Goal: Task Accomplishment & Management: Manage account settings

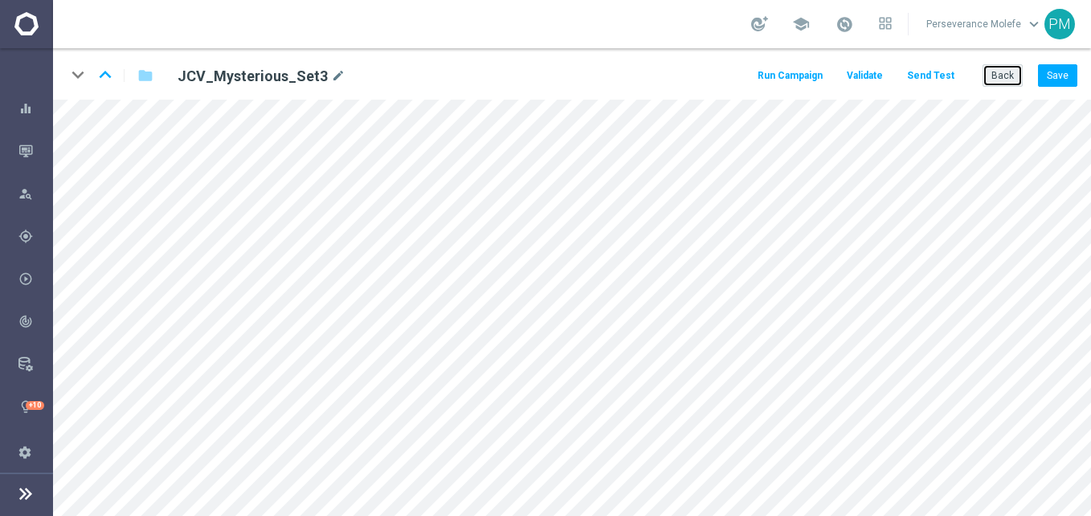
click at [995, 87] on button "Back" at bounding box center [1003, 75] width 40 height 22
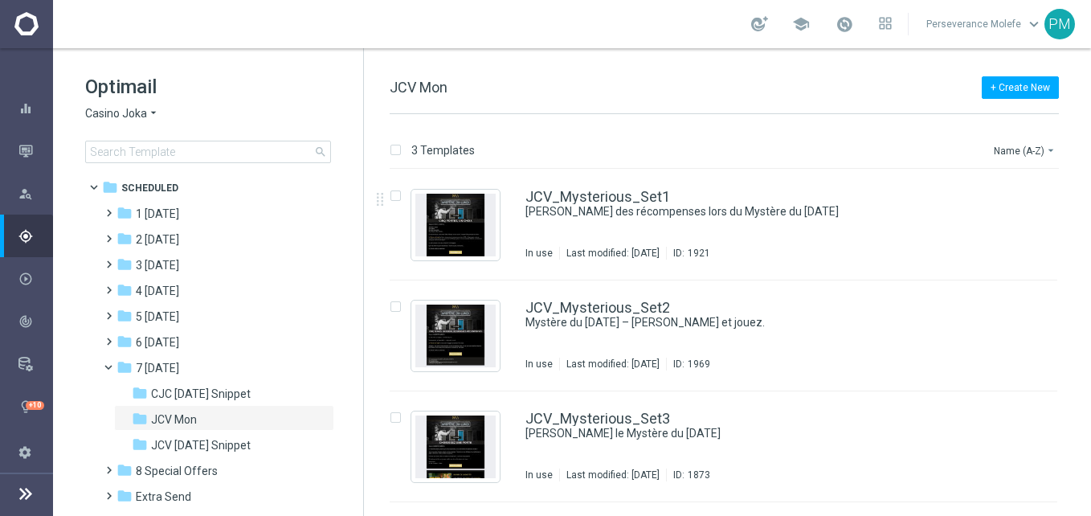
click at [137, 116] on span "Casino Joka" at bounding box center [116, 113] width 62 height 15
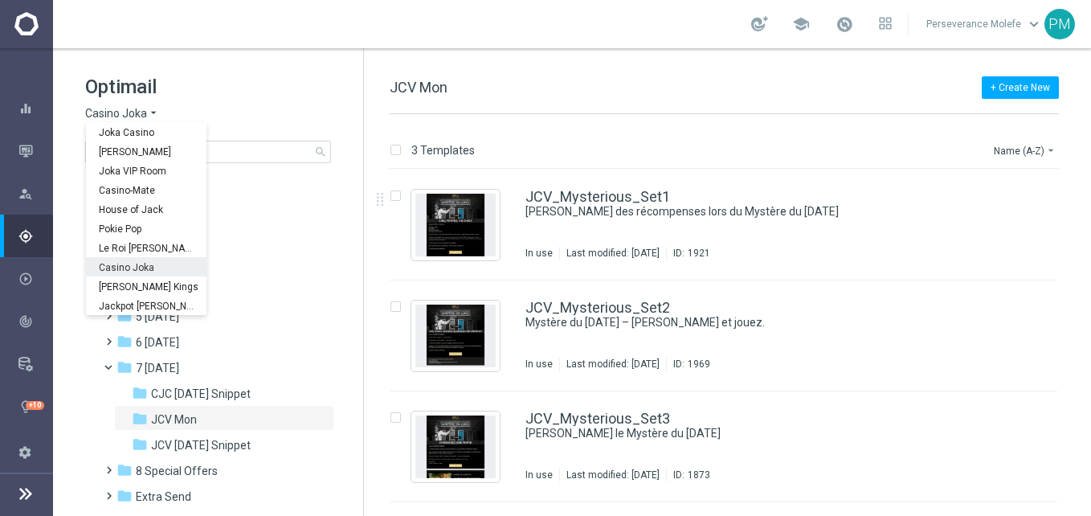
click at [0, 0] on span "Casino Joka" at bounding box center [0, 0] width 0 height 0
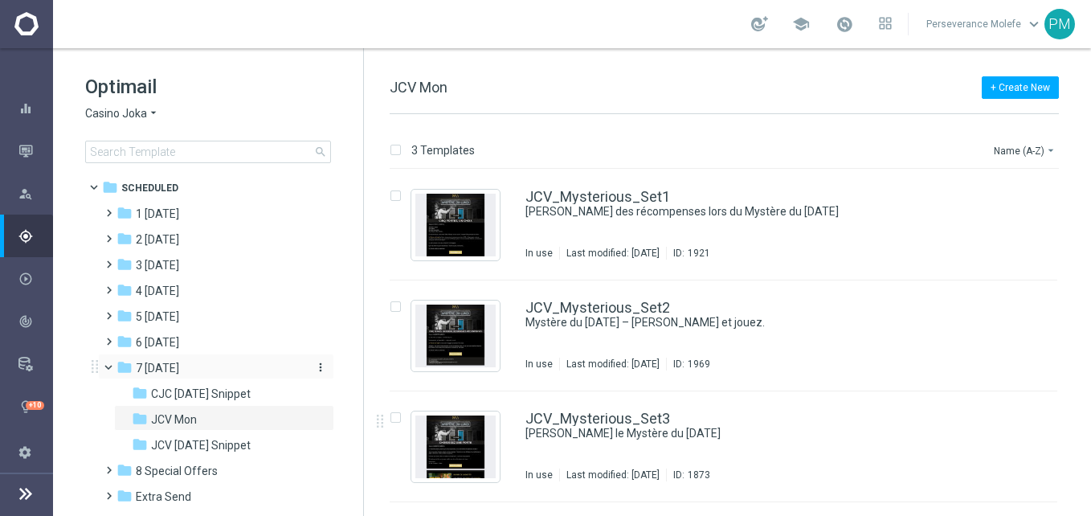
click at [260, 374] on div "folder 7 [DATE]" at bounding box center [209, 368] width 185 height 18
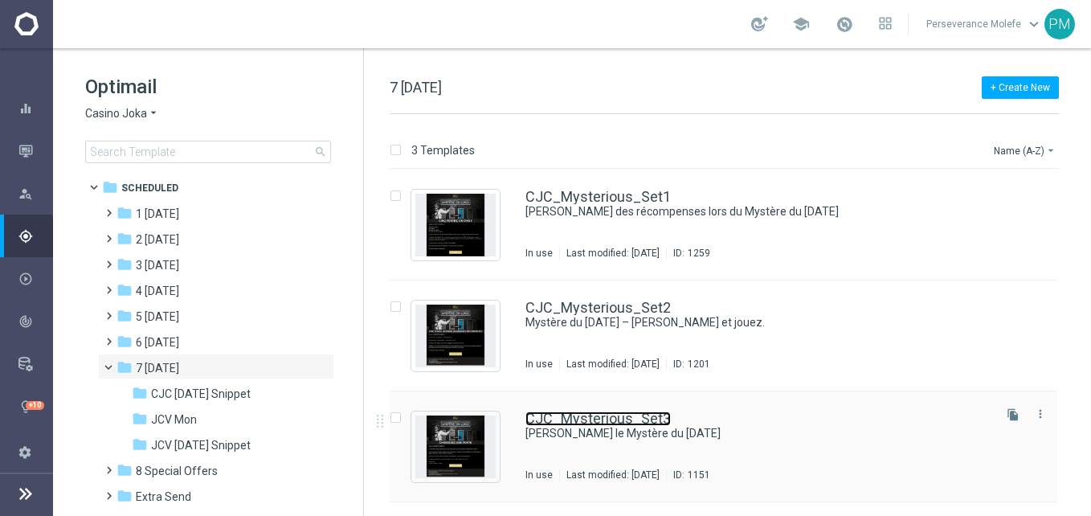
click at [644, 423] on link "CJC_Mysterious_Set3" at bounding box center [597, 418] width 145 height 14
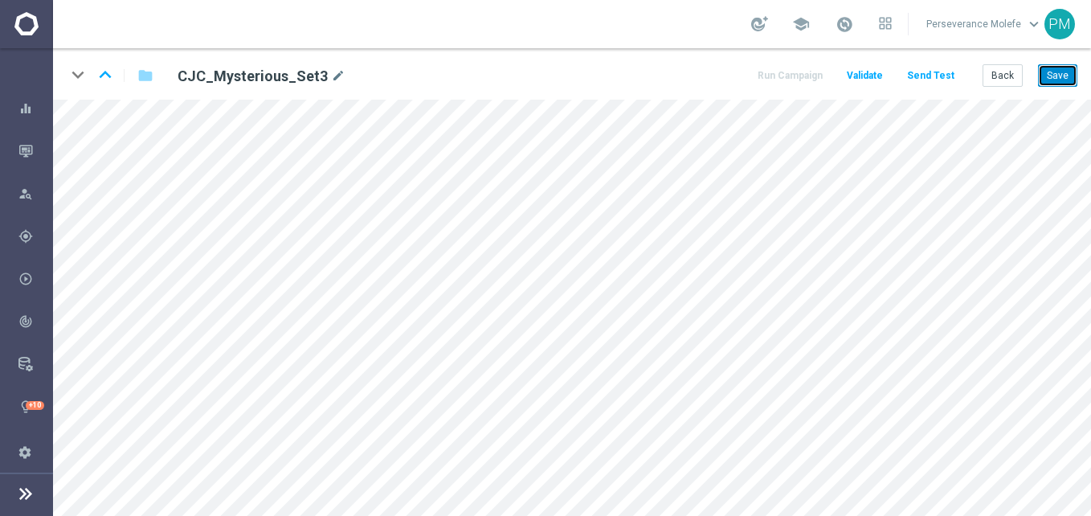
click at [1061, 76] on button "Save" at bounding box center [1057, 75] width 39 height 22
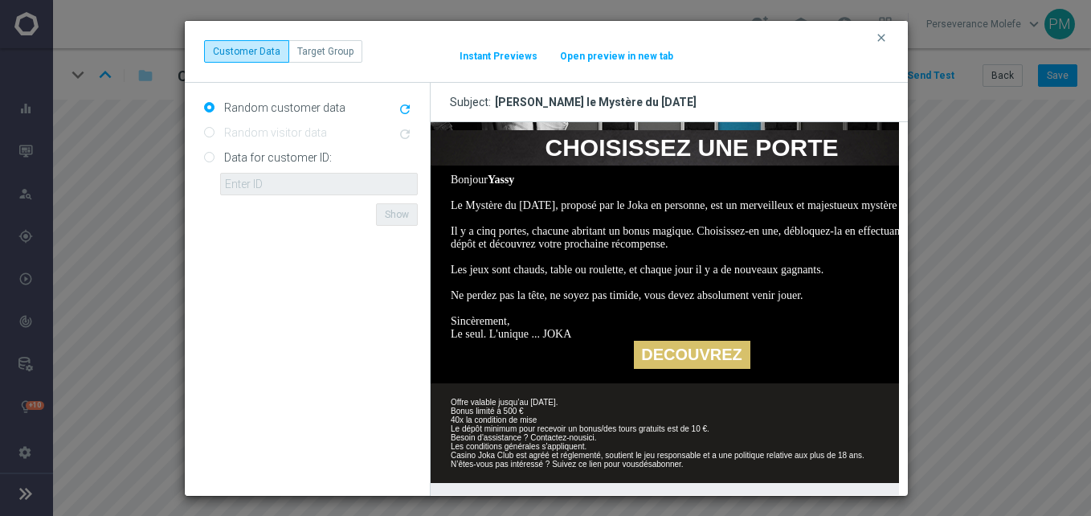
scroll to position [254, 0]
click at [627, 59] on button "Open preview in new tab" at bounding box center [616, 56] width 115 height 13
click at [880, 42] on icon "clear" at bounding box center [881, 37] width 13 height 13
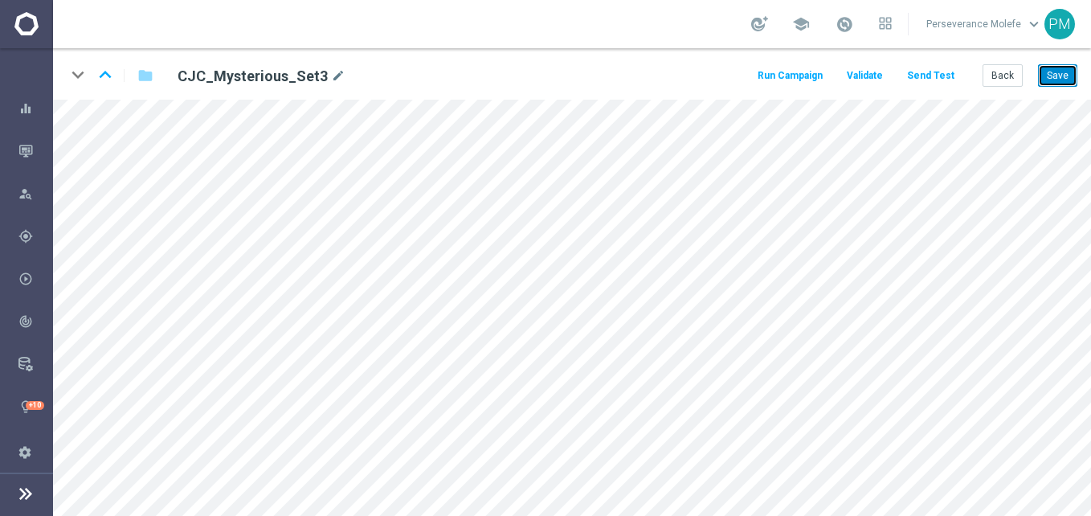
click at [1068, 80] on button "Save" at bounding box center [1057, 75] width 39 height 22
click at [1008, 80] on button "Back" at bounding box center [1003, 75] width 40 height 22
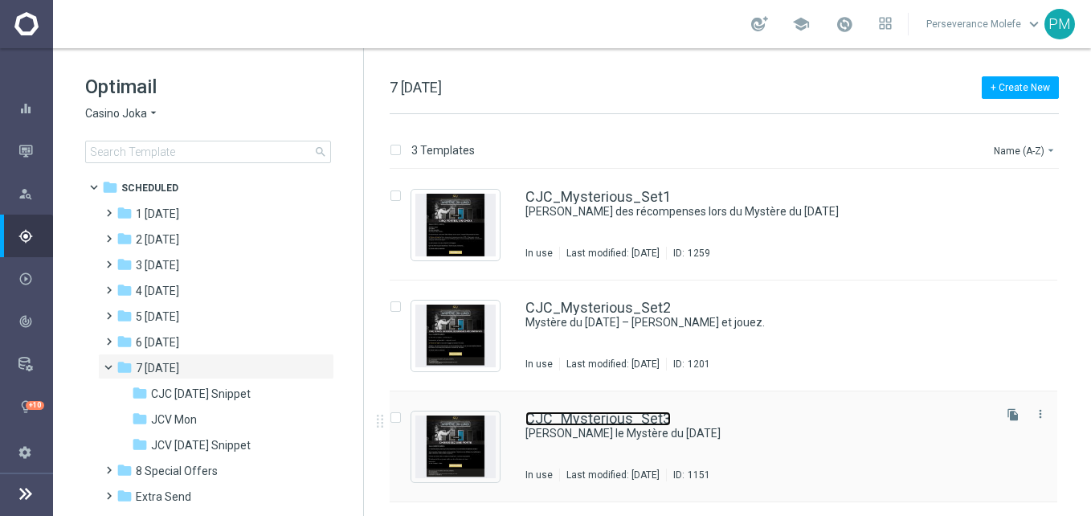
click at [618, 414] on link "CJC_Mysterious_Set3" at bounding box center [597, 418] width 145 height 14
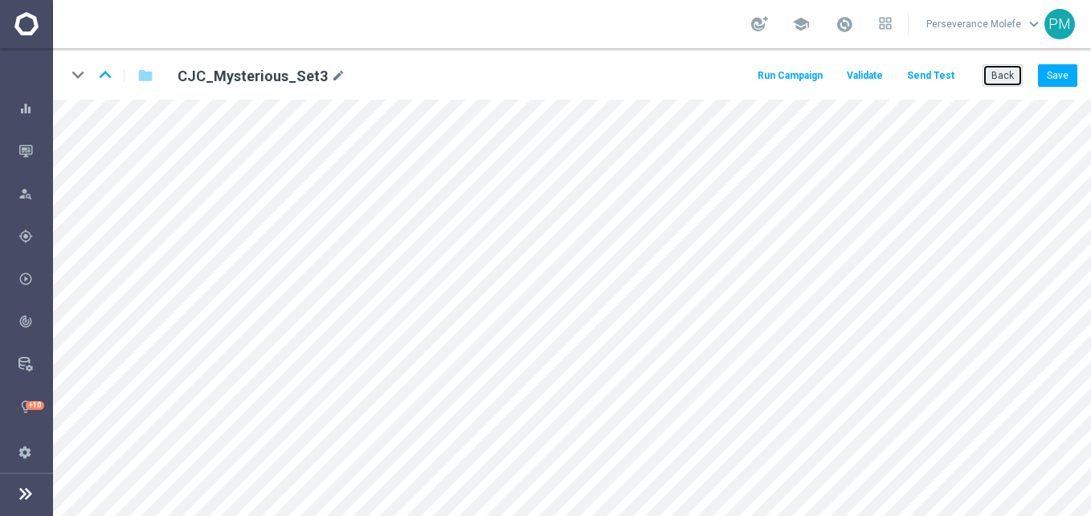
click at [997, 76] on button "Back" at bounding box center [1003, 75] width 40 height 22
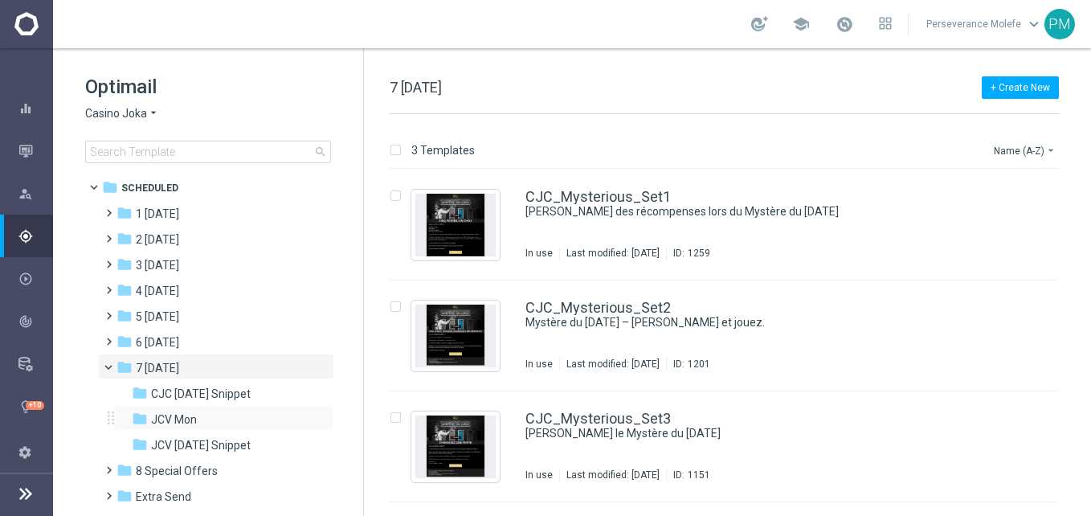
click at [222, 409] on div "folder JCV Mon more_vert" at bounding box center [224, 418] width 220 height 26
click at [236, 424] on div "folder JCV Mon" at bounding box center [217, 420] width 171 height 18
click at [620, 409] on div "JCV_Mysterious_Set3 Débloquez le Mystère du lundi In use Last modified: Friday,…" at bounding box center [724, 446] width 668 height 111
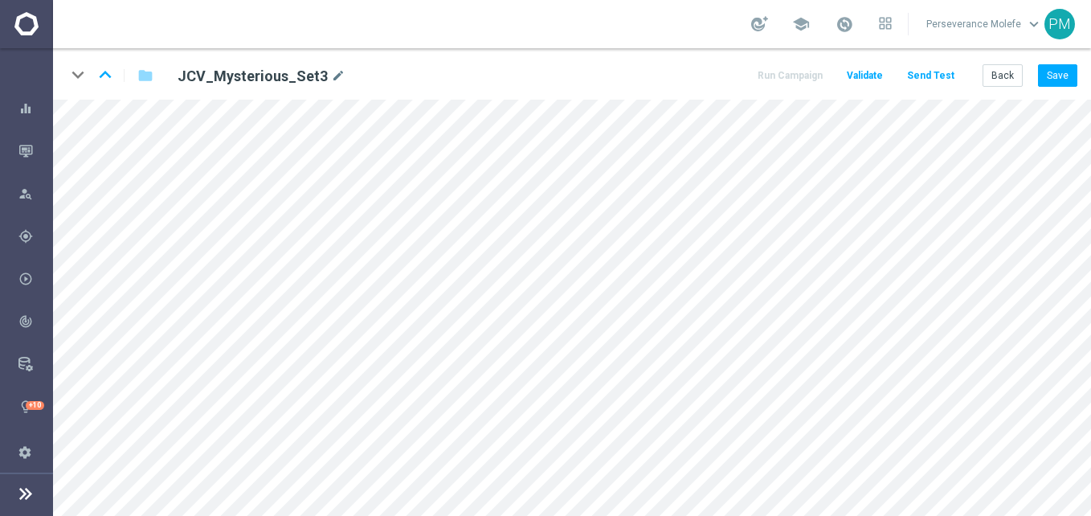
click at [1052, 61] on div "keyboard_arrow_down keyboard_arrow_up folder JCV_Mysterious_Set3 mode_edit Run …" at bounding box center [572, 73] width 1038 height 51
click at [1062, 62] on div "keyboard_arrow_down keyboard_arrow_up folder JCV_Mysterious_Set3 mode_edit Run …" at bounding box center [572, 73] width 1038 height 51
click at [1060, 70] on button "Save" at bounding box center [1057, 75] width 39 height 22
click at [1010, 79] on button "Back" at bounding box center [1003, 75] width 40 height 22
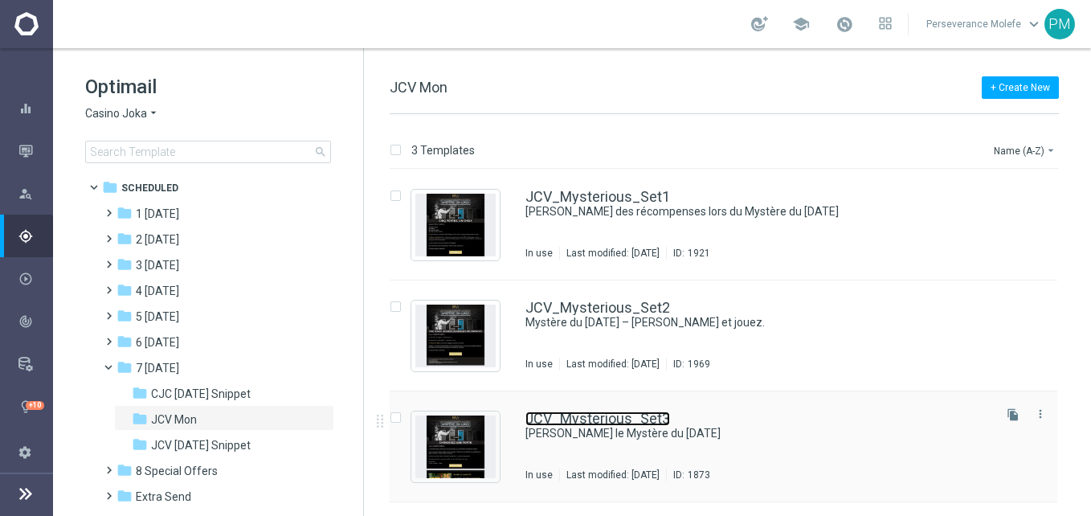
click at [599, 420] on link "JCV_Mysterious_Set3" at bounding box center [597, 418] width 145 height 14
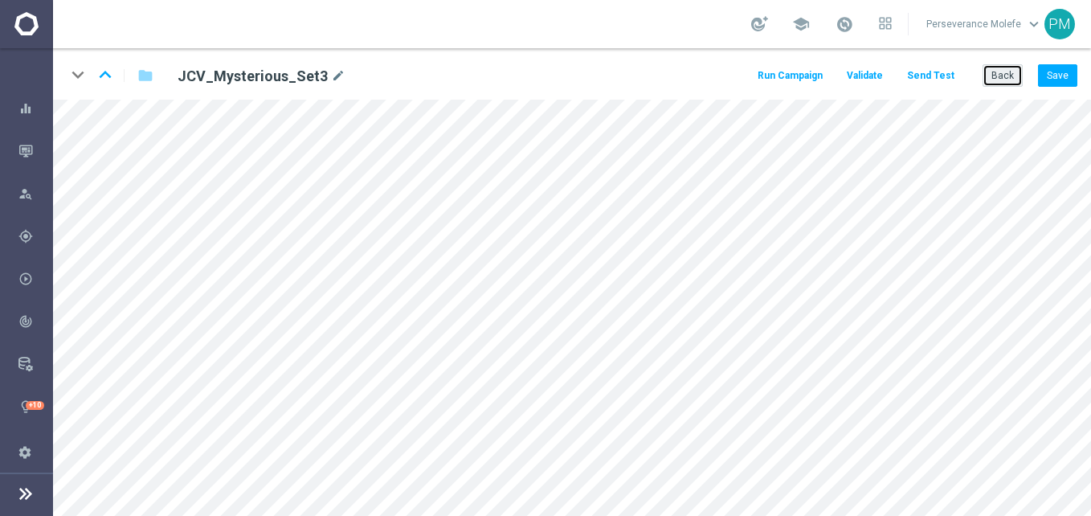
click at [1015, 80] on button "Back" at bounding box center [1003, 75] width 40 height 22
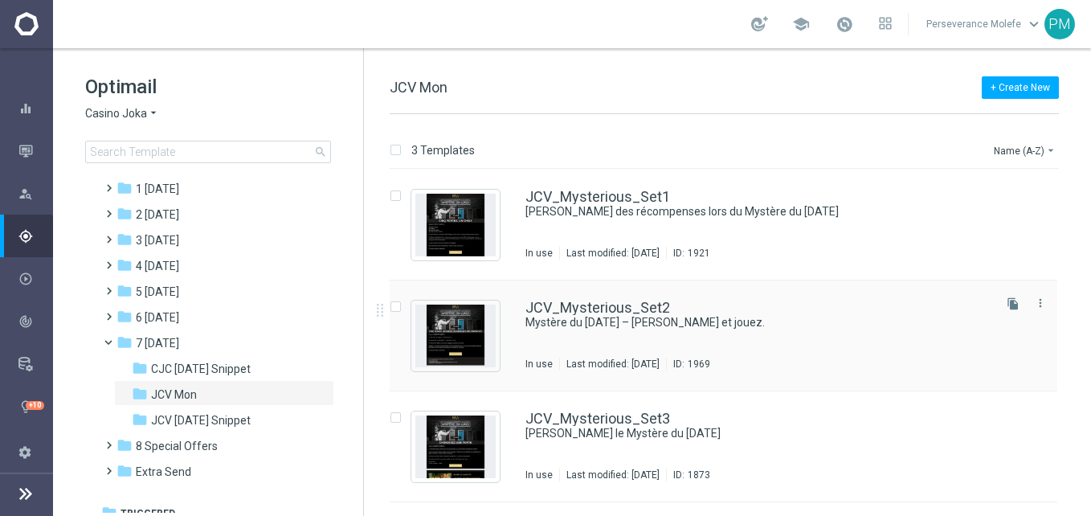
scroll to position [37, 0]
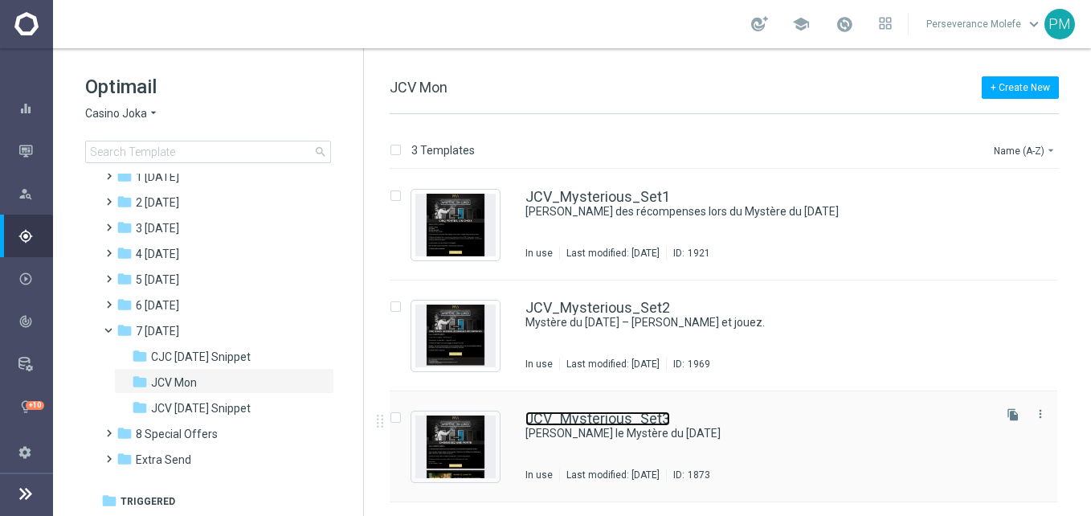
click at [570, 419] on link "JCV_Mysterious_Set3" at bounding box center [597, 418] width 145 height 14
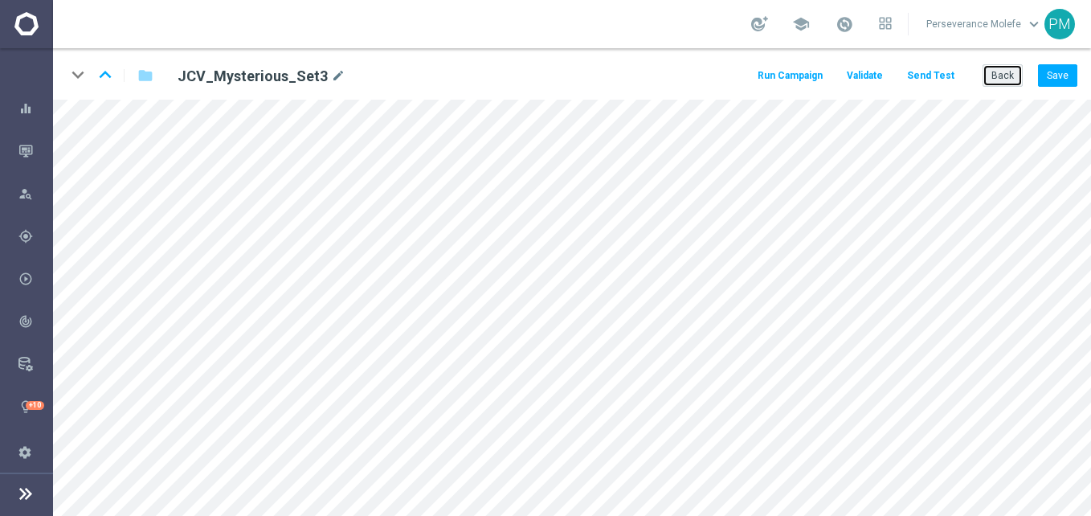
click at [1020, 69] on button "Back" at bounding box center [1003, 75] width 40 height 22
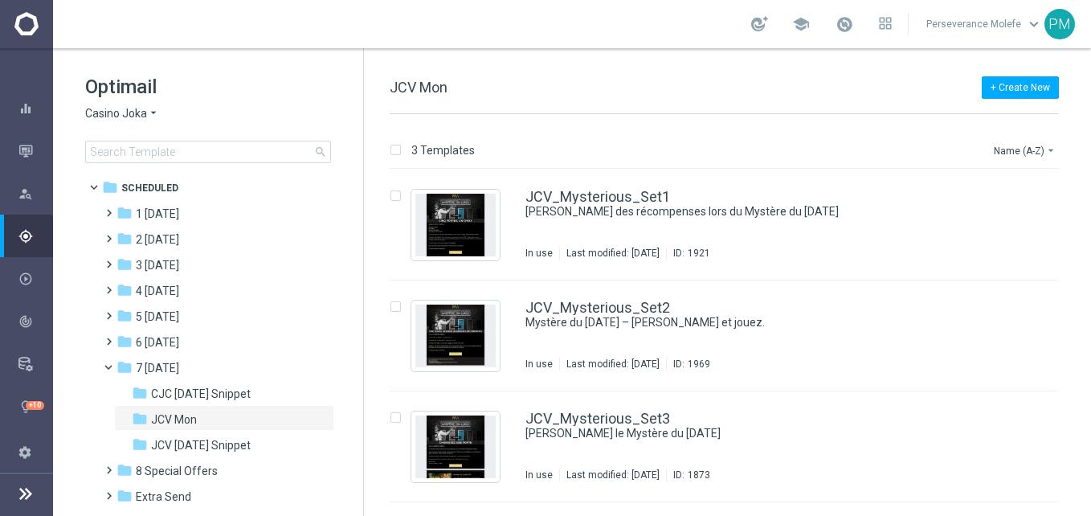
click at [133, 117] on span "Casino Joka" at bounding box center [116, 113] width 62 height 15
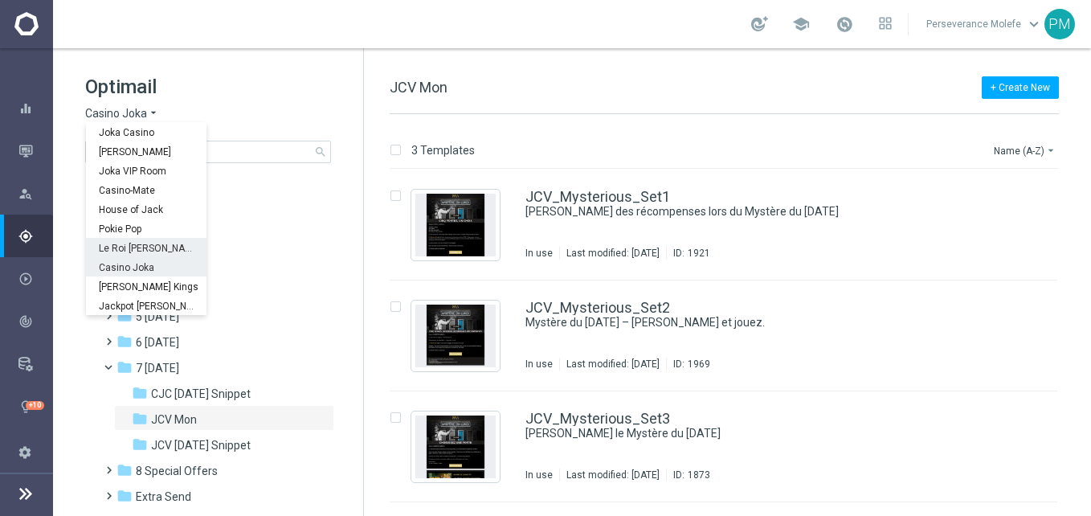
click at [0, 0] on span "Le Roi Johnny" at bounding box center [0, 0] width 0 height 0
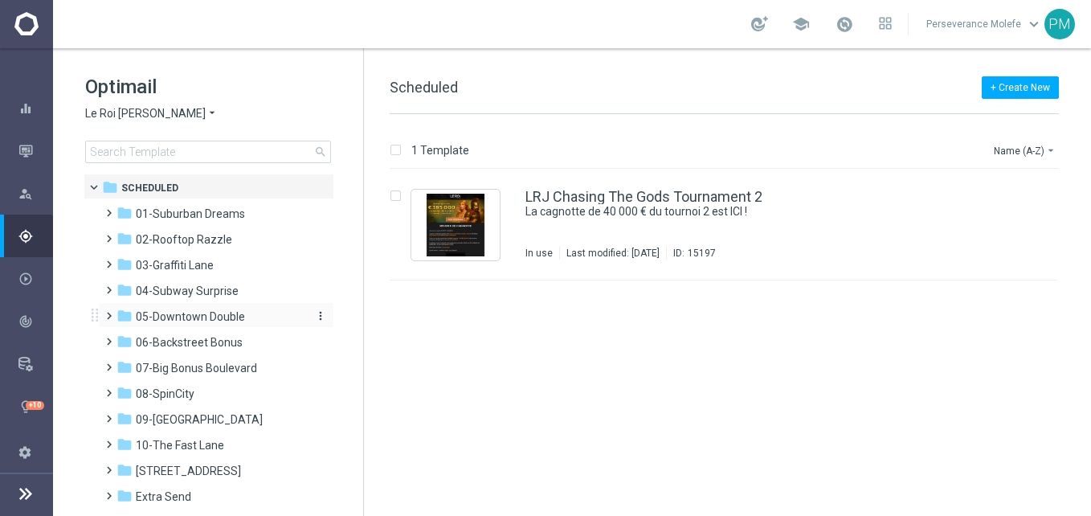
click at [205, 317] on span "05-Downtown Double" at bounding box center [190, 316] width 109 height 14
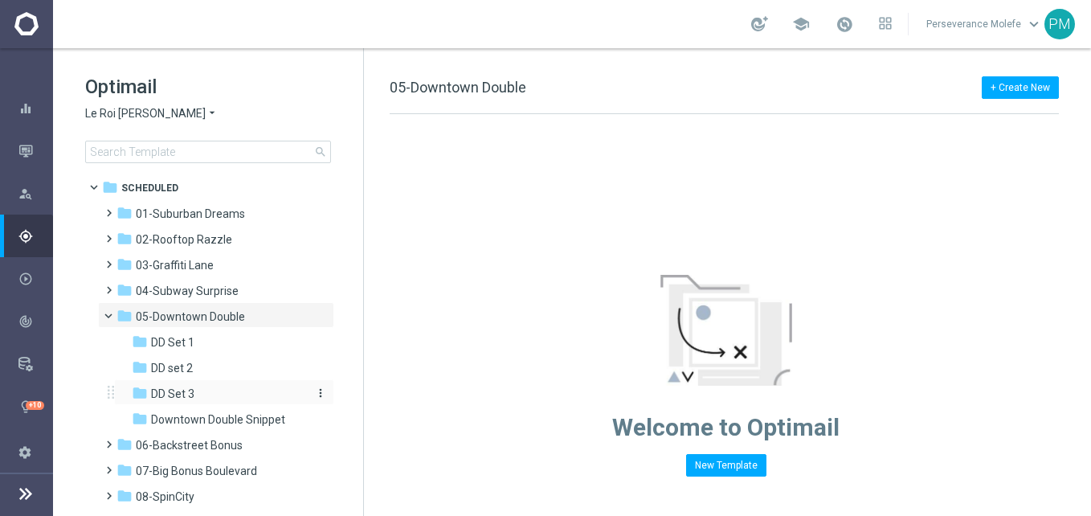
click at [208, 397] on div "folder DD Set 3" at bounding box center [217, 394] width 171 height 18
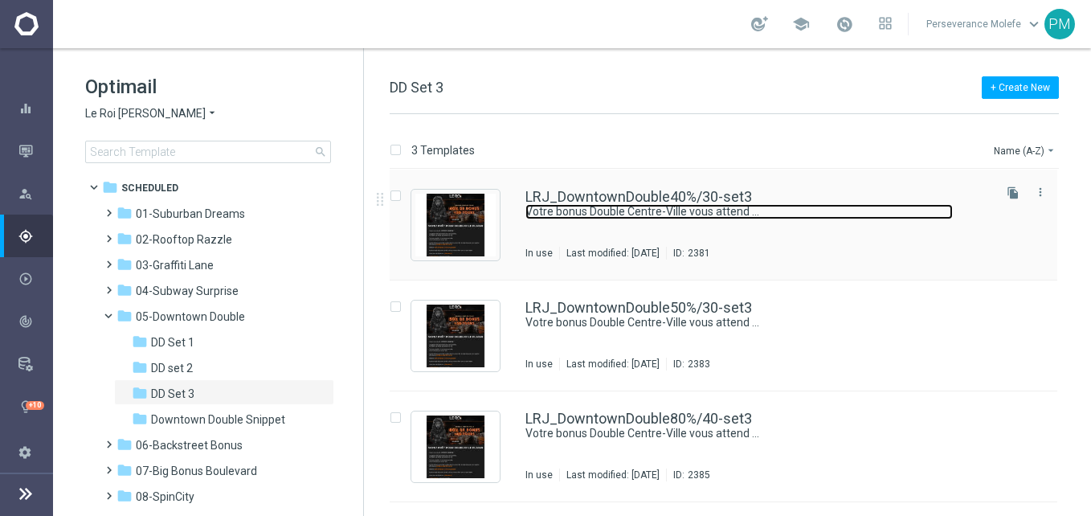
click at [650, 206] on link "Votre bonus Double Centre-Ville vous attend ..." at bounding box center [738, 211] width 427 height 15
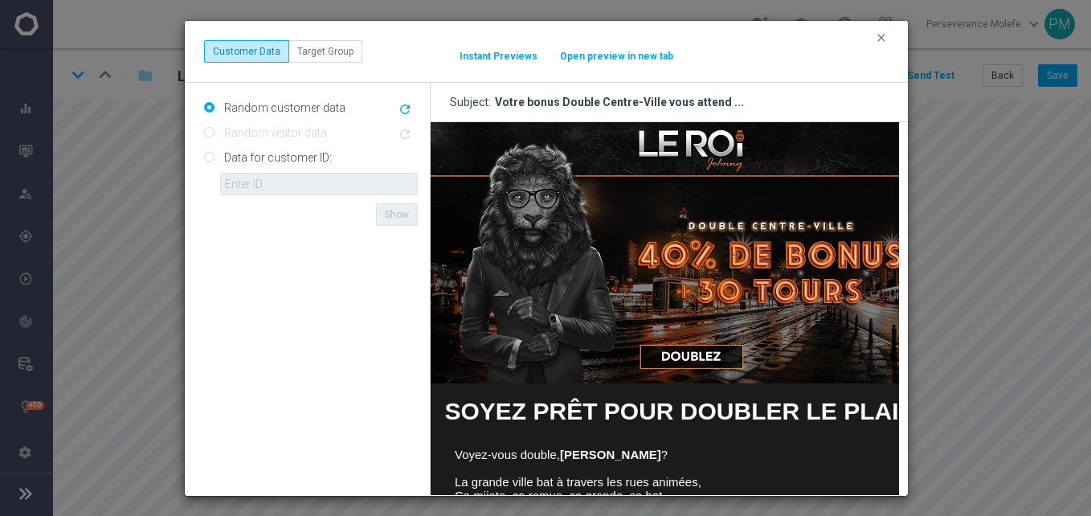
click at [644, 57] on button "Open preview in new tab" at bounding box center [616, 56] width 115 height 13
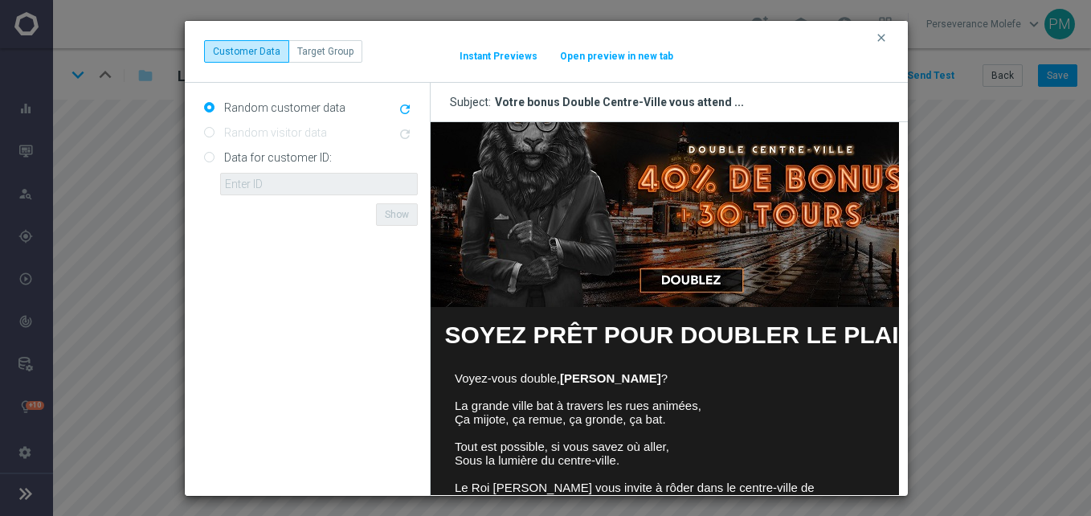
scroll to position [161, 0]
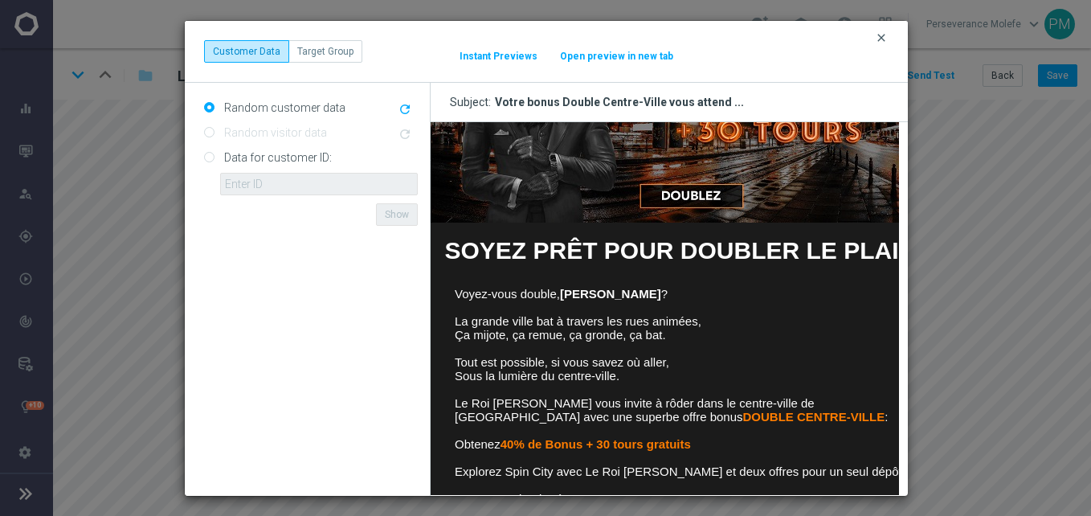
click at [880, 41] on icon "clear" at bounding box center [881, 37] width 13 height 13
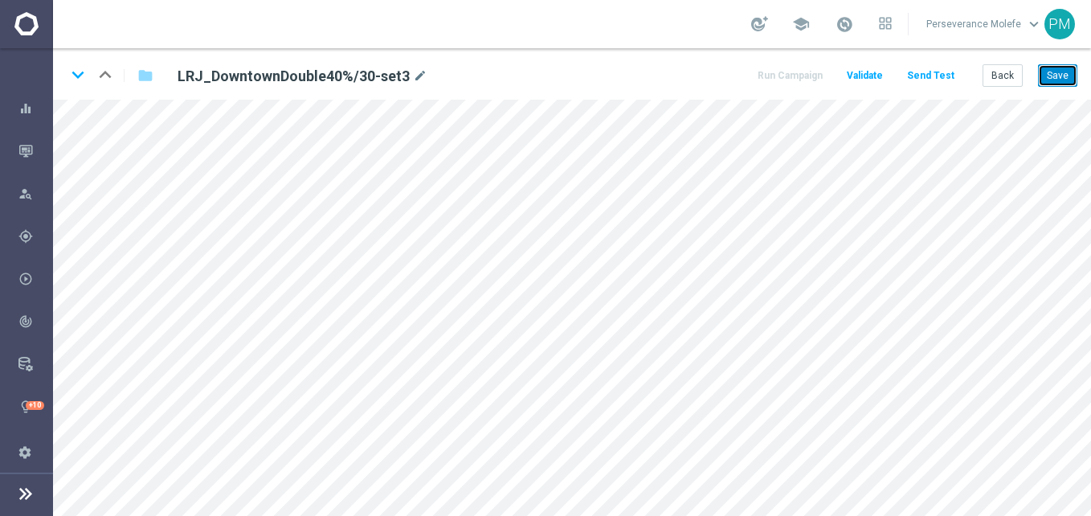
click at [1057, 80] on button "Save" at bounding box center [1057, 75] width 39 height 22
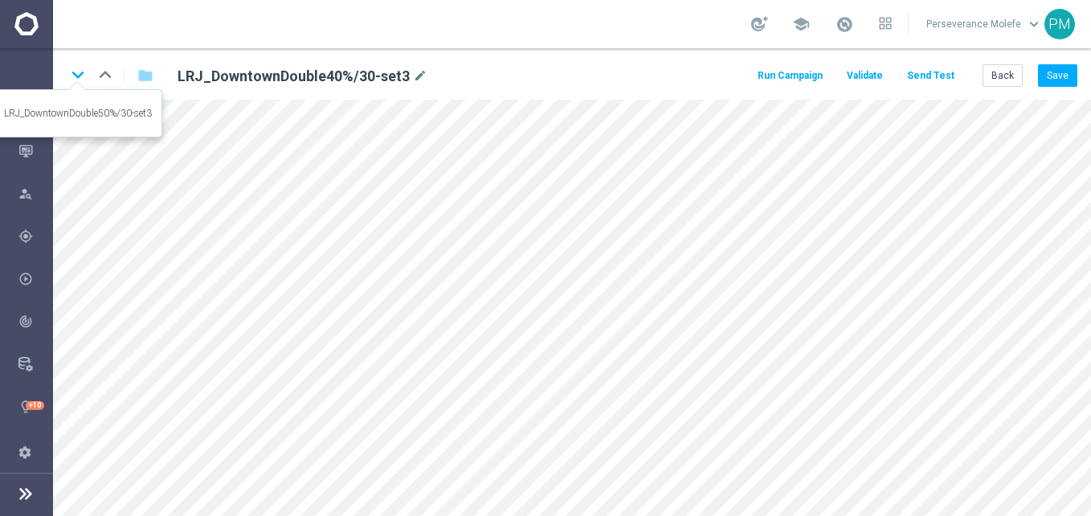
click at [81, 83] on icon "keyboard_arrow_down" at bounding box center [78, 75] width 24 height 24
click at [1089, 67] on div "keyboard_arrow_down keyboard_arrow_up folder LRJ_DowntownDouble50%/30-set3 mode…" at bounding box center [572, 73] width 1038 height 51
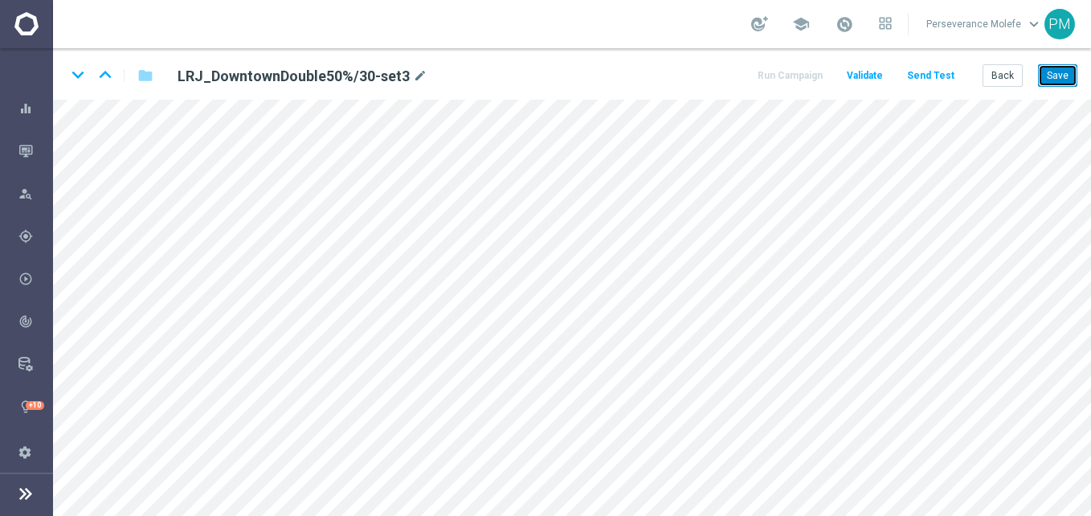
click at [1064, 71] on button "Save" at bounding box center [1057, 75] width 39 height 22
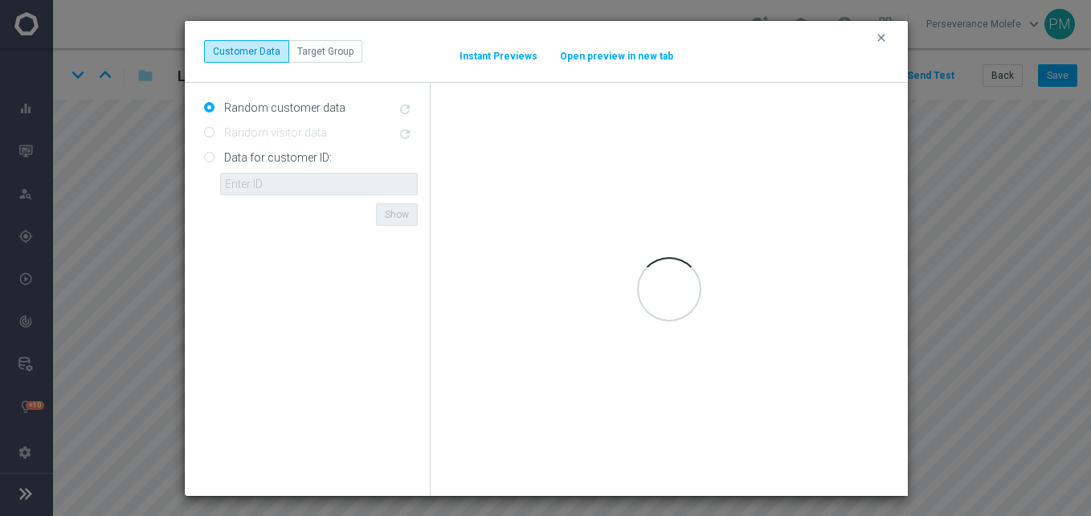
click at [1044, 121] on div "clear Customer Data Target Group It might take a while... Instant Previews Open…" at bounding box center [545, 258] width 1091 height 516
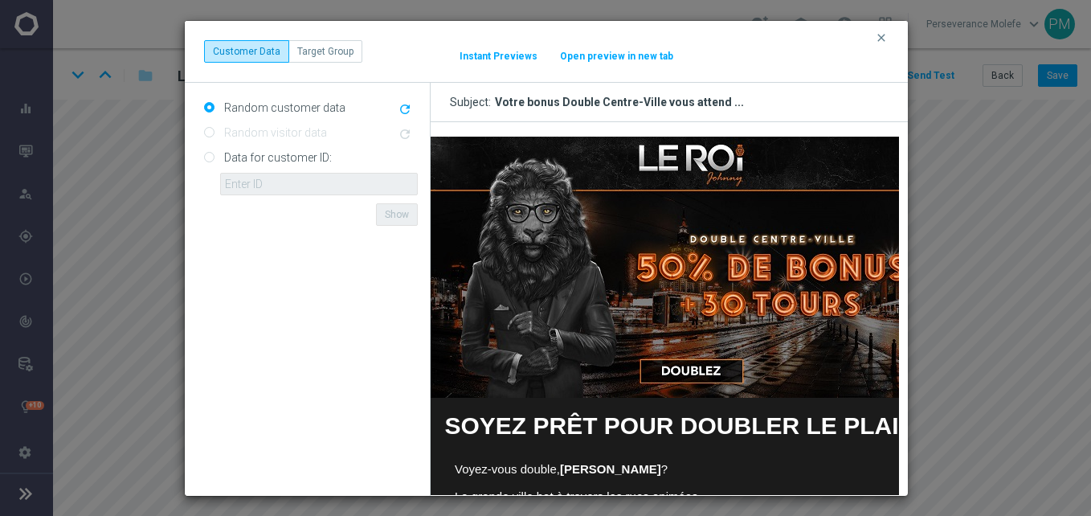
click at [604, 57] on button "Open preview in new tab" at bounding box center [616, 56] width 115 height 13
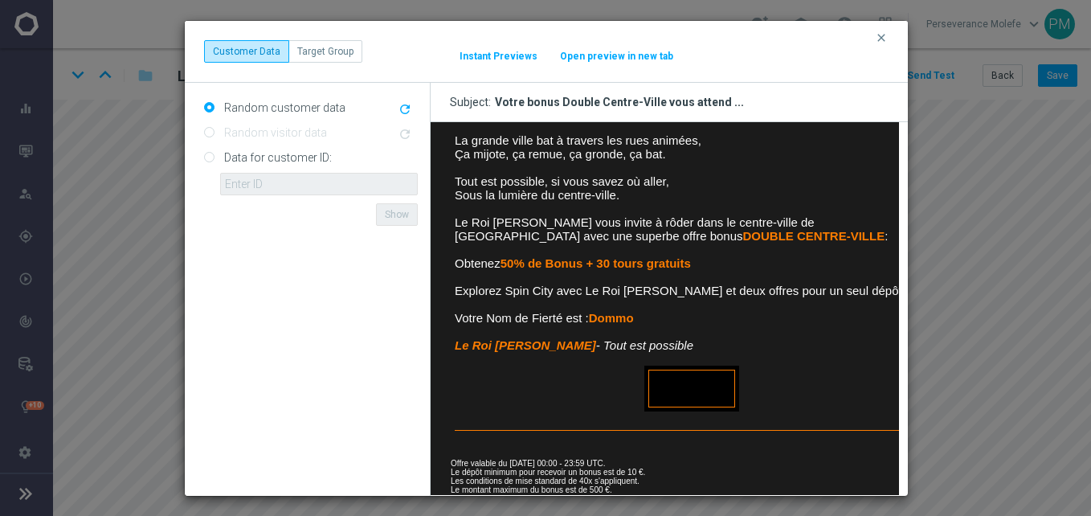
scroll to position [411, 0]
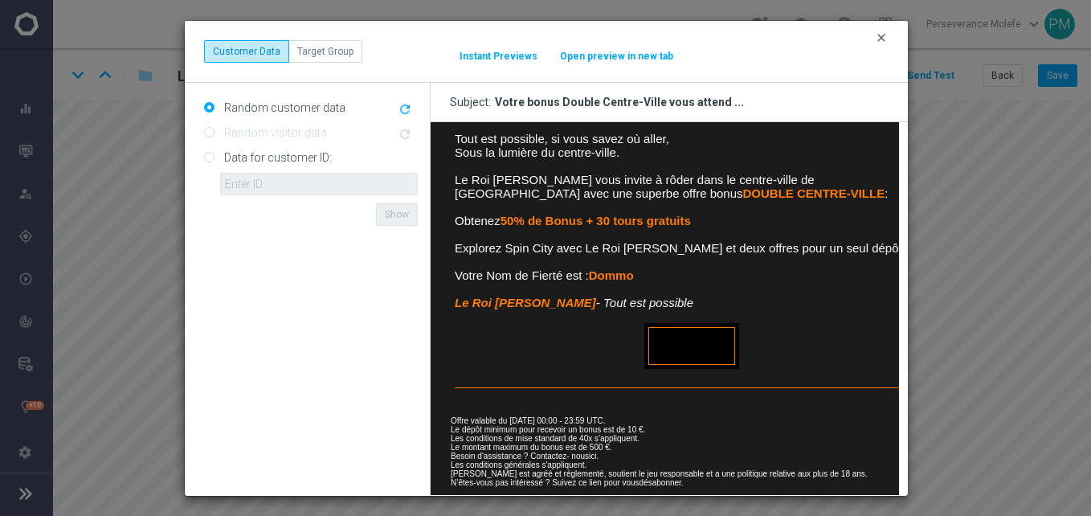
click at [883, 39] on icon "clear" at bounding box center [881, 37] width 13 height 13
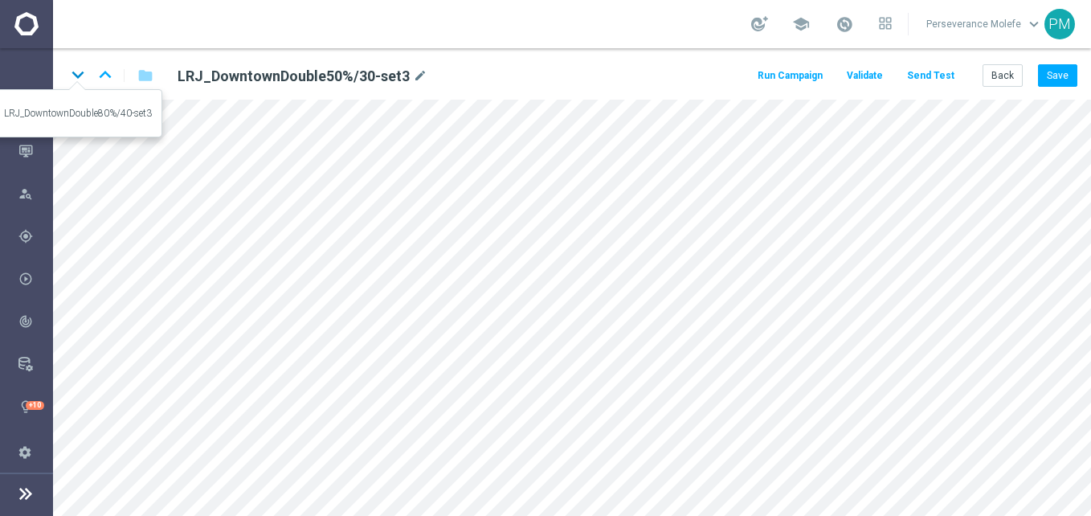
click at [78, 79] on icon "keyboard_arrow_down" at bounding box center [78, 75] width 24 height 24
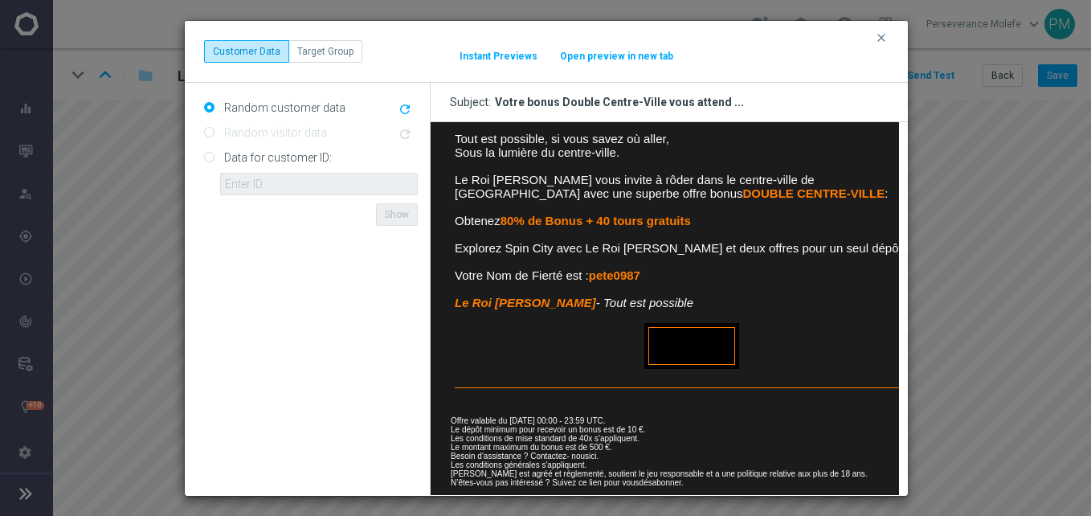
scroll to position [396, 0]
click at [622, 59] on button "Open preview in new tab" at bounding box center [616, 56] width 115 height 13
click at [883, 39] on icon "clear" at bounding box center [881, 37] width 13 height 13
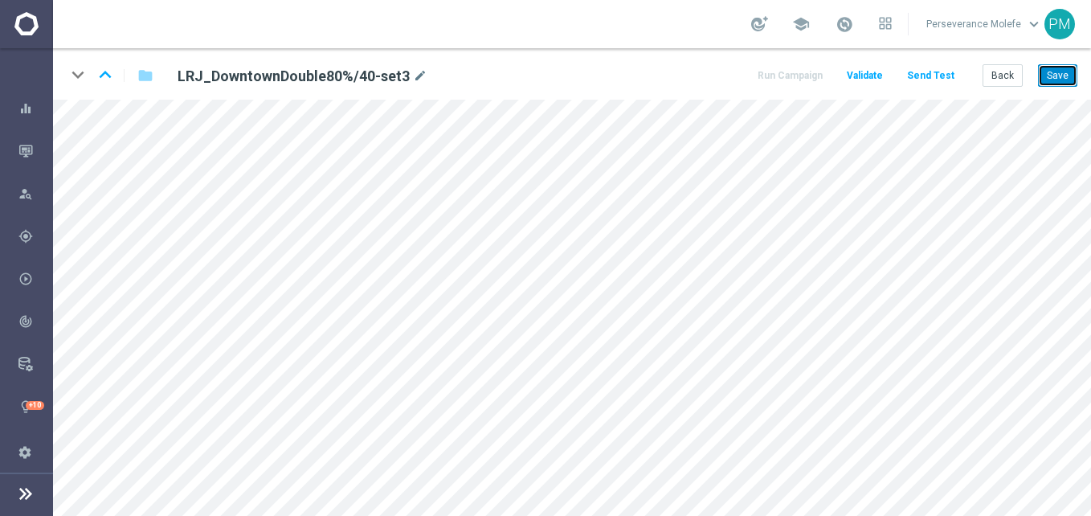
click at [1077, 78] on button "Save" at bounding box center [1057, 75] width 39 height 22
click at [992, 78] on button "Back" at bounding box center [1003, 75] width 40 height 22
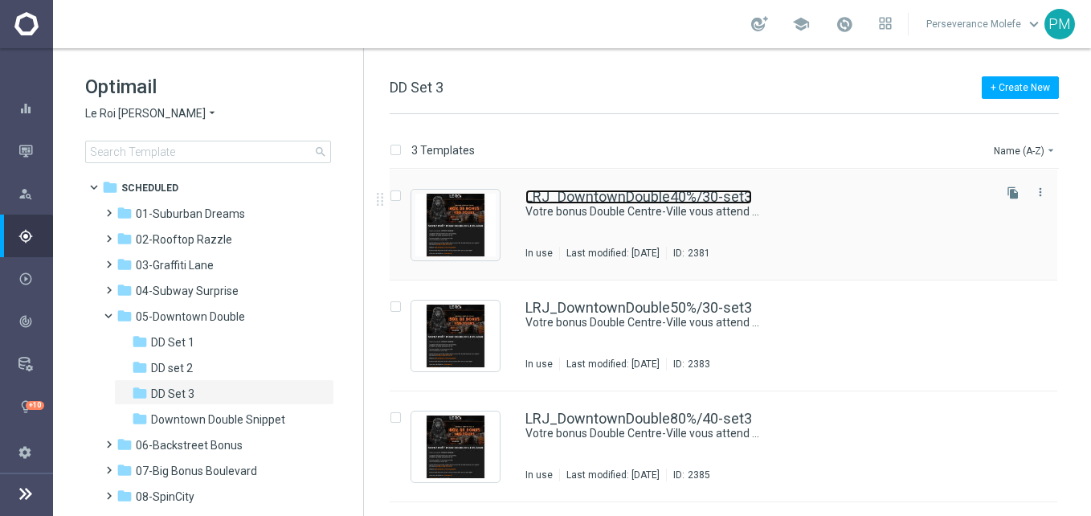
click at [534, 200] on link "LRJ_DowntownDouble40%/30-set3" at bounding box center [638, 197] width 227 height 14
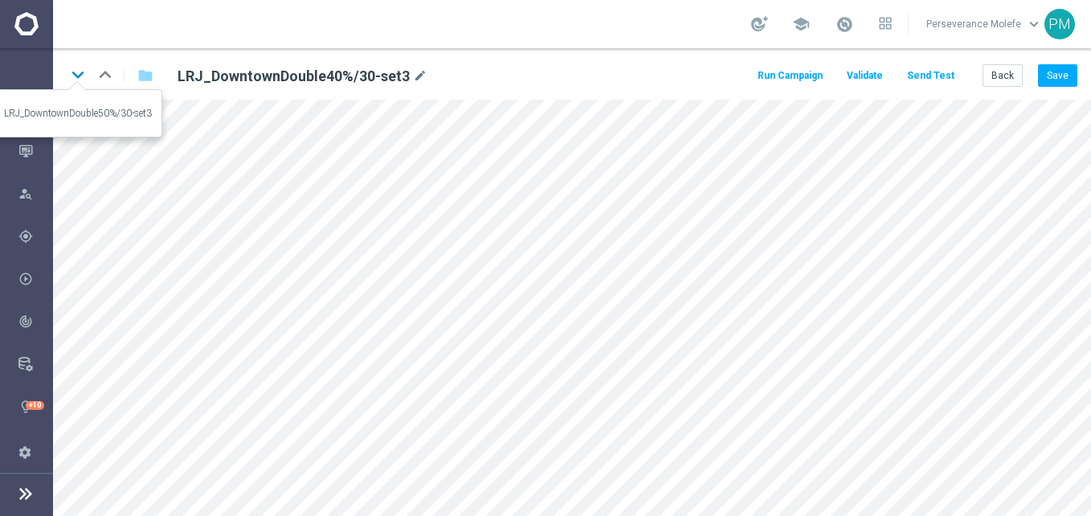
click at [83, 76] on icon "keyboard_arrow_down" at bounding box center [78, 75] width 24 height 24
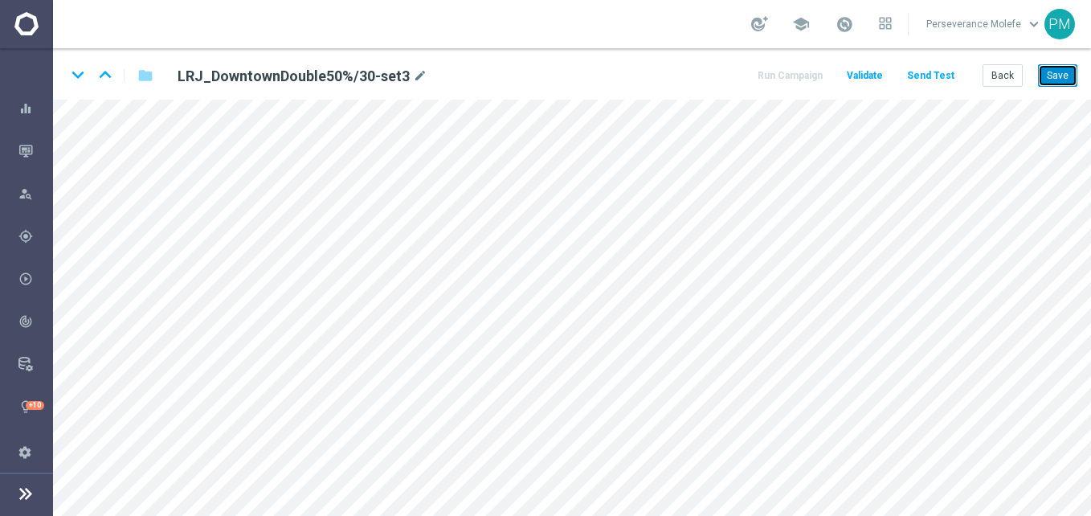
click at [1049, 72] on button "Save" at bounding box center [1057, 75] width 39 height 22
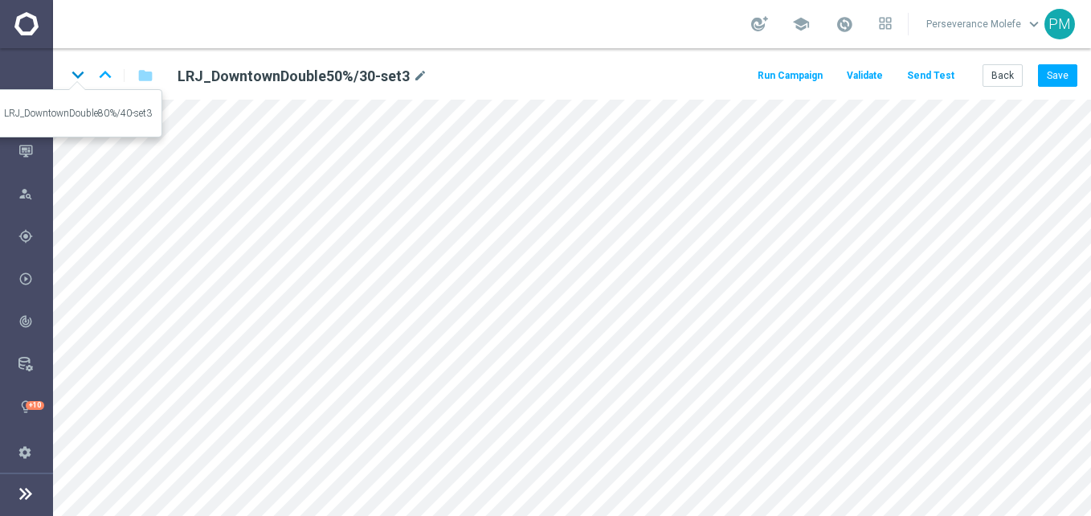
click at [80, 79] on icon "keyboard_arrow_down" at bounding box center [78, 75] width 24 height 24
click at [110, 81] on icon "keyboard_arrow_up" at bounding box center [105, 75] width 24 height 24
click at [108, 73] on icon "keyboard_arrow_up" at bounding box center [105, 75] width 24 height 24
click at [73, 72] on icon "keyboard_arrow_down" at bounding box center [78, 75] width 24 height 24
click at [71, 71] on icon "keyboard_arrow_down" at bounding box center [78, 75] width 24 height 24
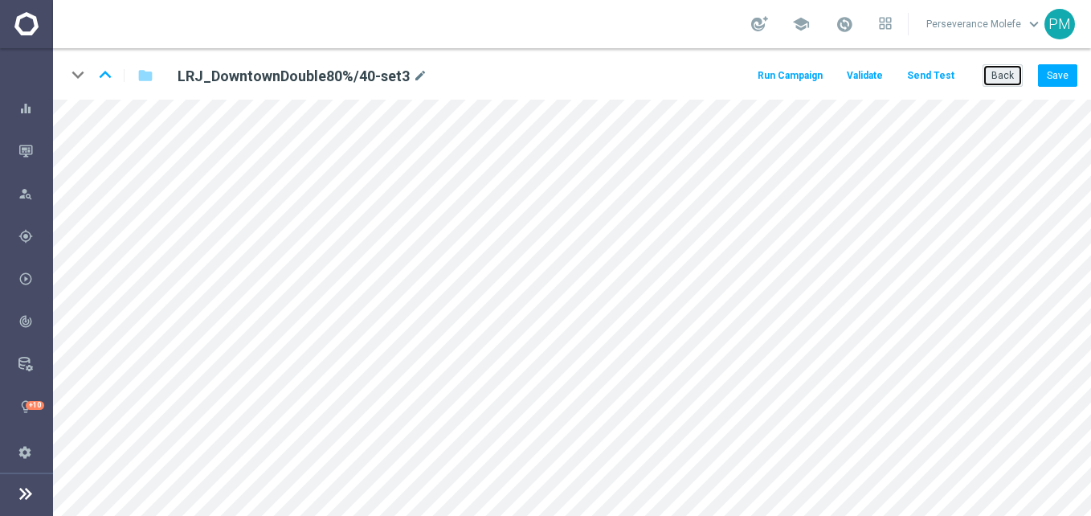
click at [1007, 84] on button "Back" at bounding box center [1003, 75] width 40 height 22
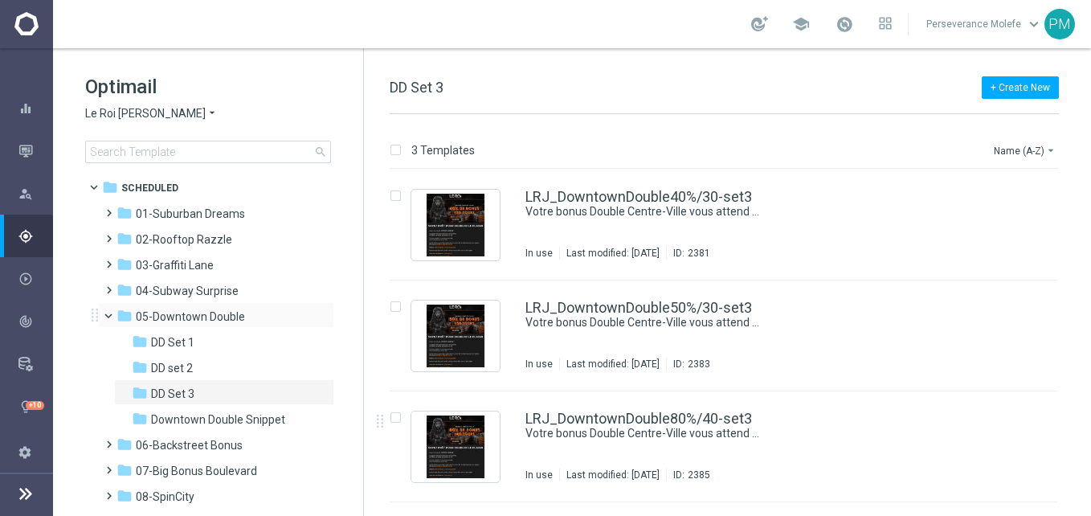
click at [107, 323] on div "folder 05-Downtown Double more_vert" at bounding box center [216, 315] width 236 height 26
click at [112, 316] on span at bounding box center [115, 312] width 6 height 7
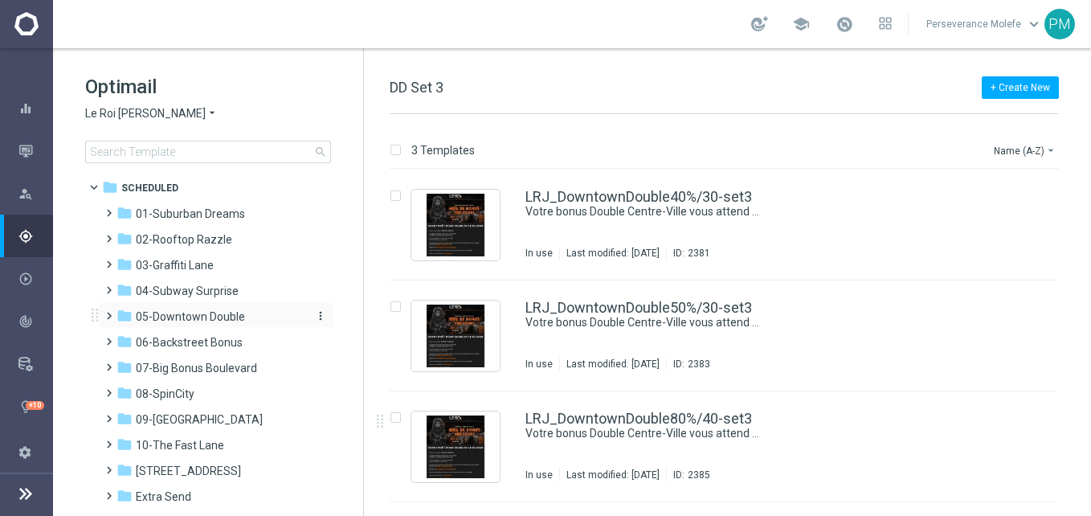
click at [236, 317] on span "05-Downtown Double" at bounding box center [190, 316] width 109 height 14
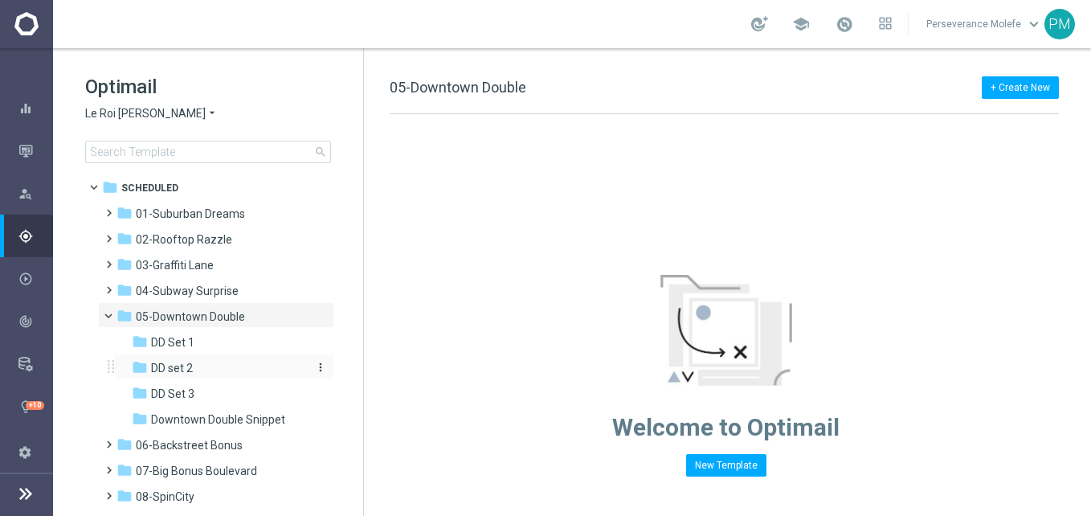
click at [212, 369] on div "folder DD set 2" at bounding box center [217, 368] width 171 height 18
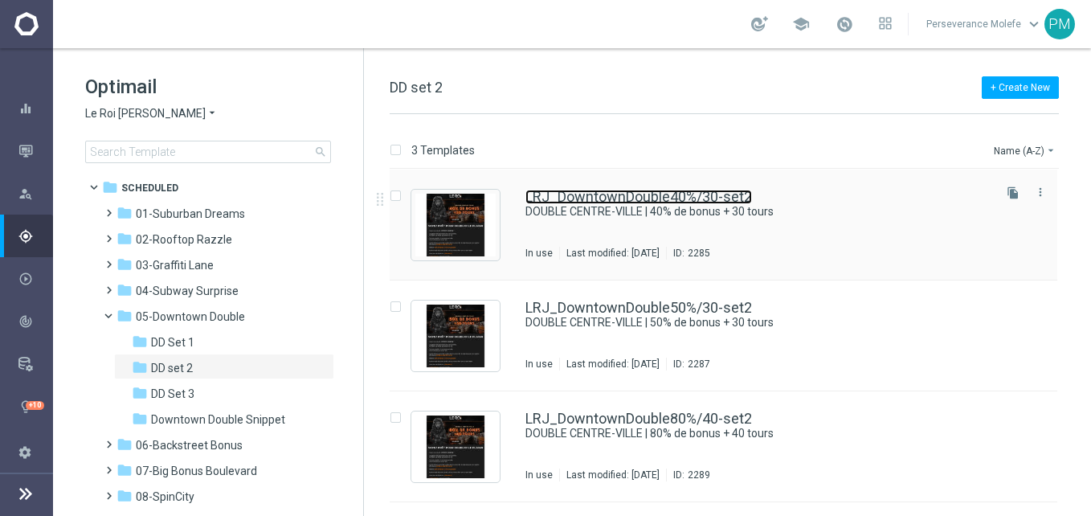
click at [589, 199] on link "LRJ_DowntownDouble40%/30-set2" at bounding box center [638, 197] width 227 height 14
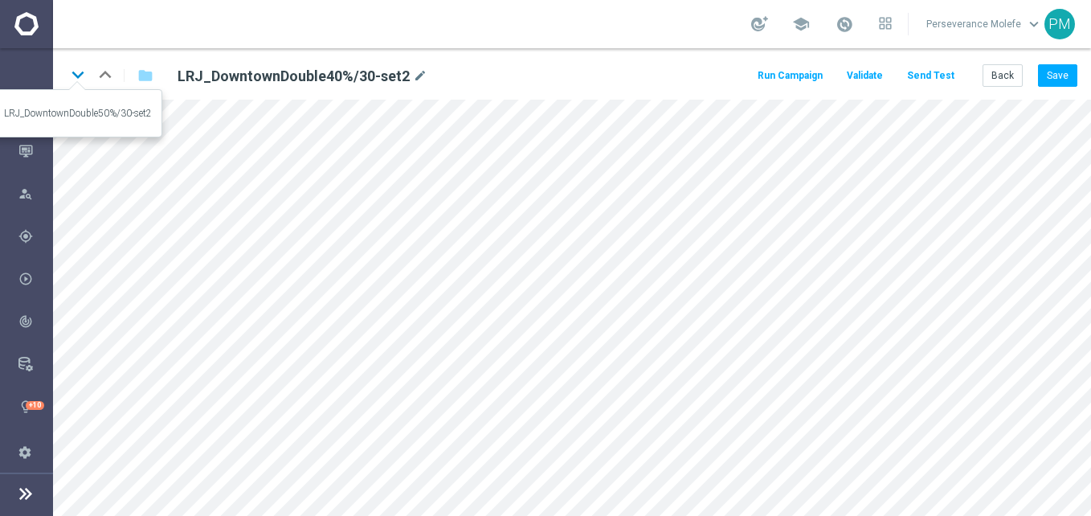
click at [68, 67] on icon "keyboard_arrow_down" at bounding box center [78, 75] width 24 height 24
click at [84, 80] on icon "keyboard_arrow_down" at bounding box center [78, 75] width 24 height 24
click at [1021, 78] on button "Back" at bounding box center [1003, 75] width 40 height 22
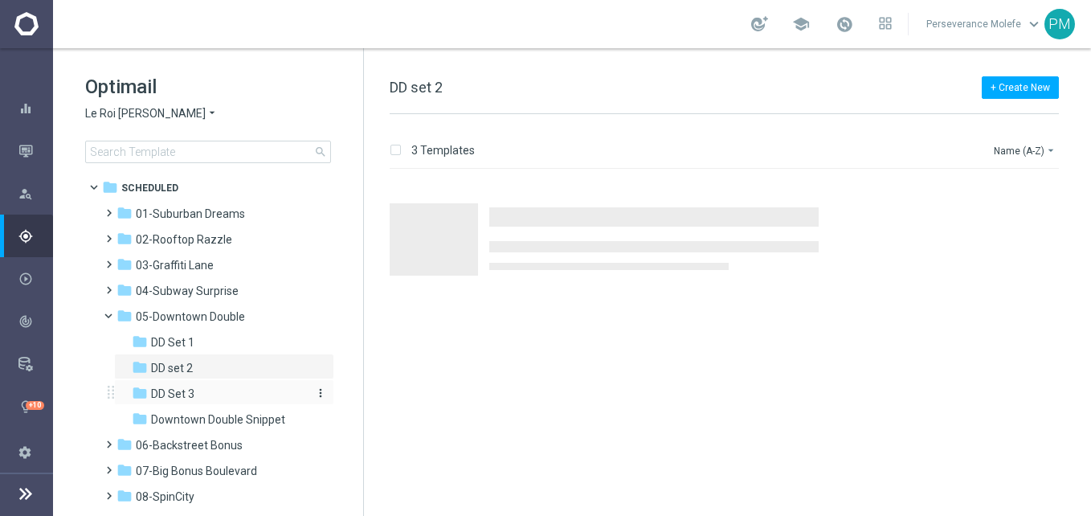
click at [255, 401] on div "folder DD Set 3" at bounding box center [217, 394] width 171 height 18
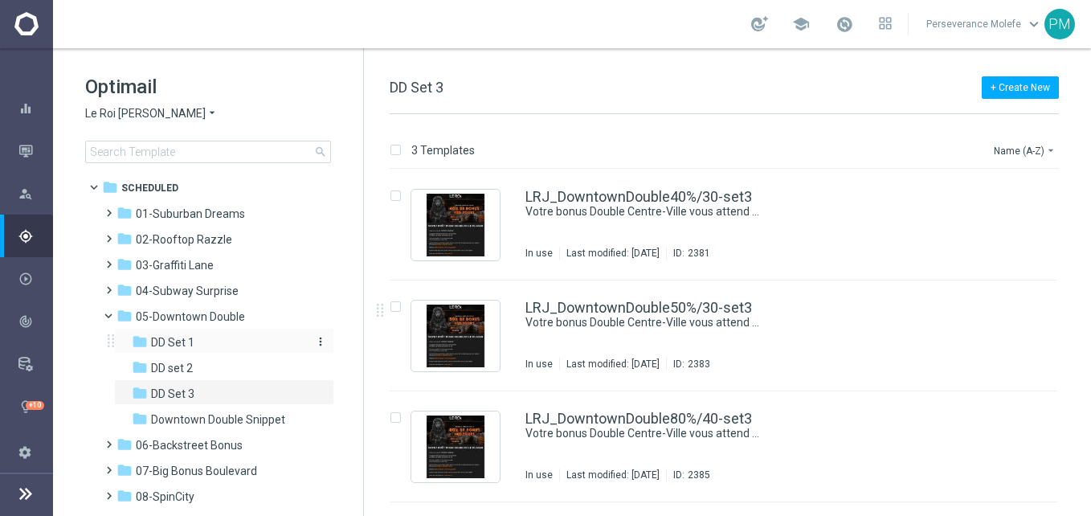
click at [194, 347] on div "folder DD Set 1" at bounding box center [217, 342] width 171 height 18
click at [231, 373] on div "folder DD set 2" at bounding box center [217, 368] width 171 height 18
click at [227, 347] on div "folder DD Set 1" at bounding box center [217, 342] width 171 height 18
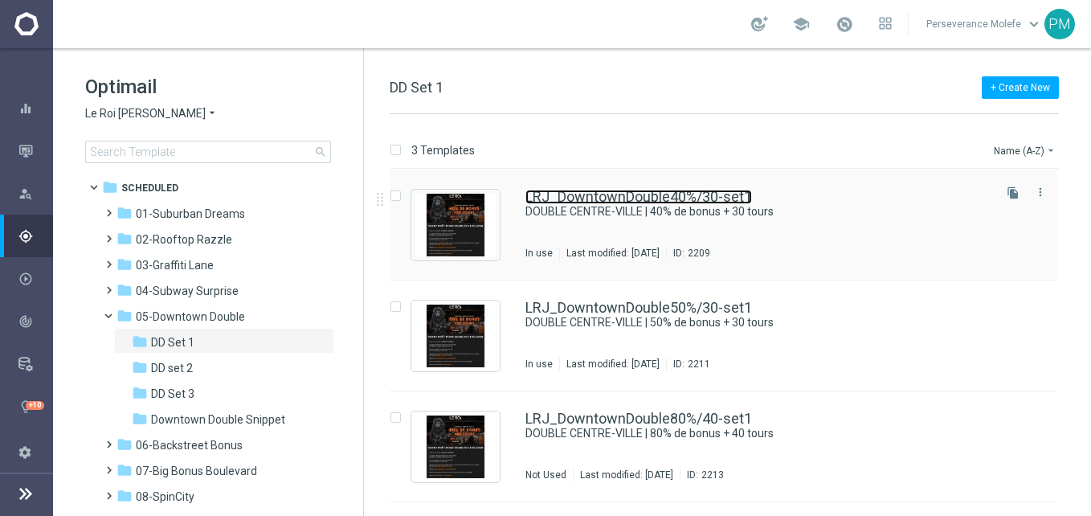
click at [603, 194] on link "LRJ_DowntownDouble40%/30-set1" at bounding box center [638, 197] width 227 height 14
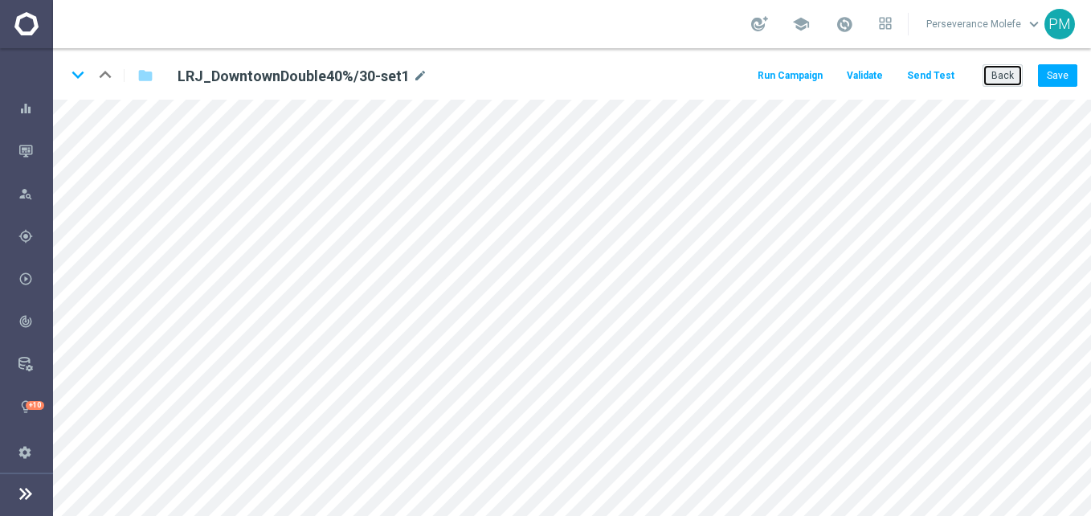
click at [991, 75] on button "Back" at bounding box center [1003, 75] width 40 height 22
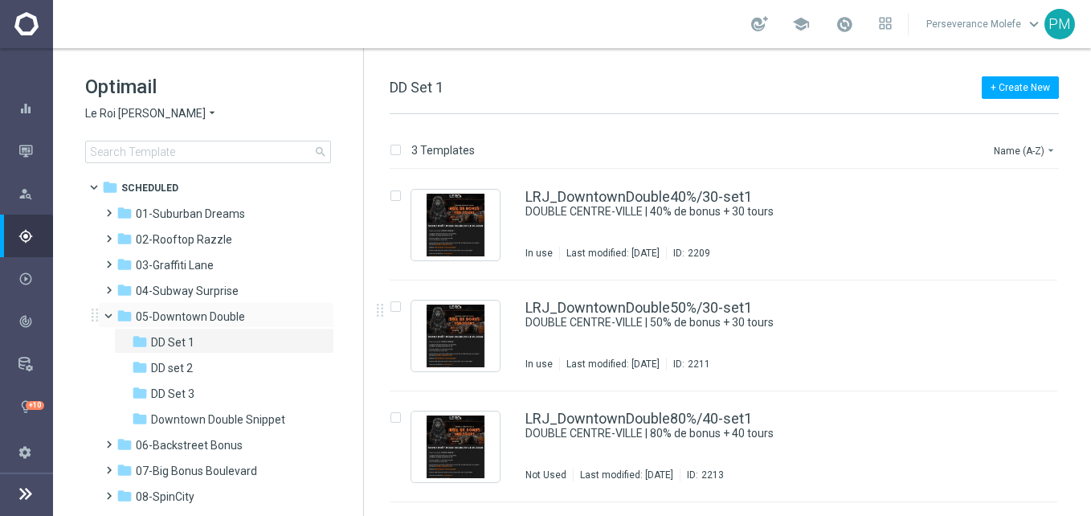
click at [112, 316] on span at bounding box center [115, 312] width 6 height 7
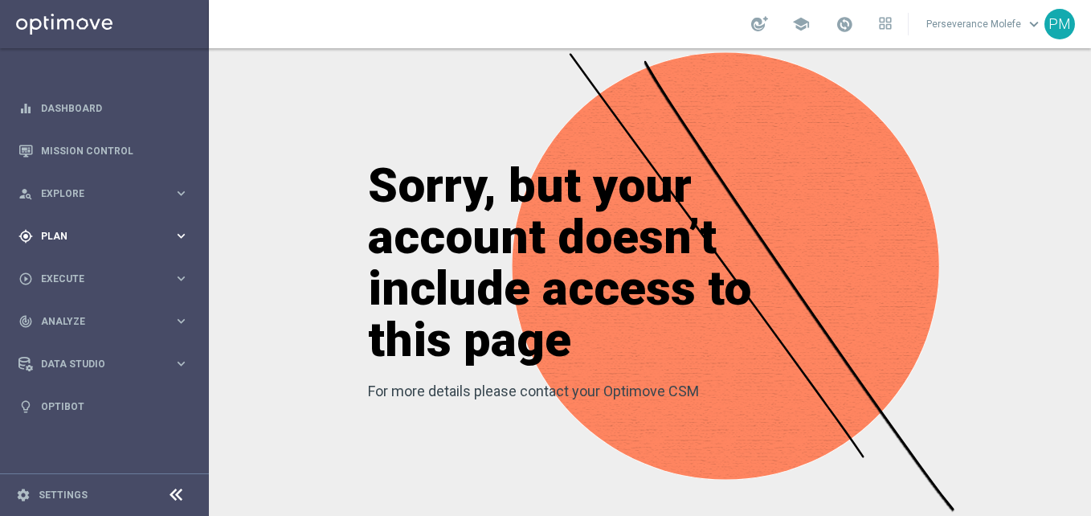
click at [190, 233] on div "gps_fixed Plan keyboard_arrow_right" at bounding box center [103, 236] width 207 height 43
click at [87, 321] on span "Templates" at bounding box center [100, 318] width 115 height 10
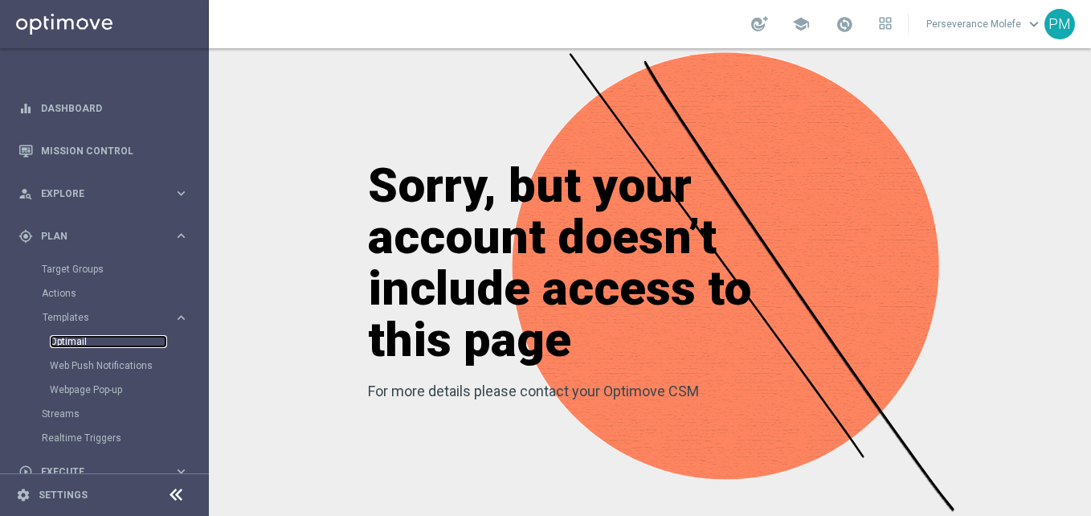
click at [79, 345] on link "Optimail" at bounding box center [108, 341] width 117 height 13
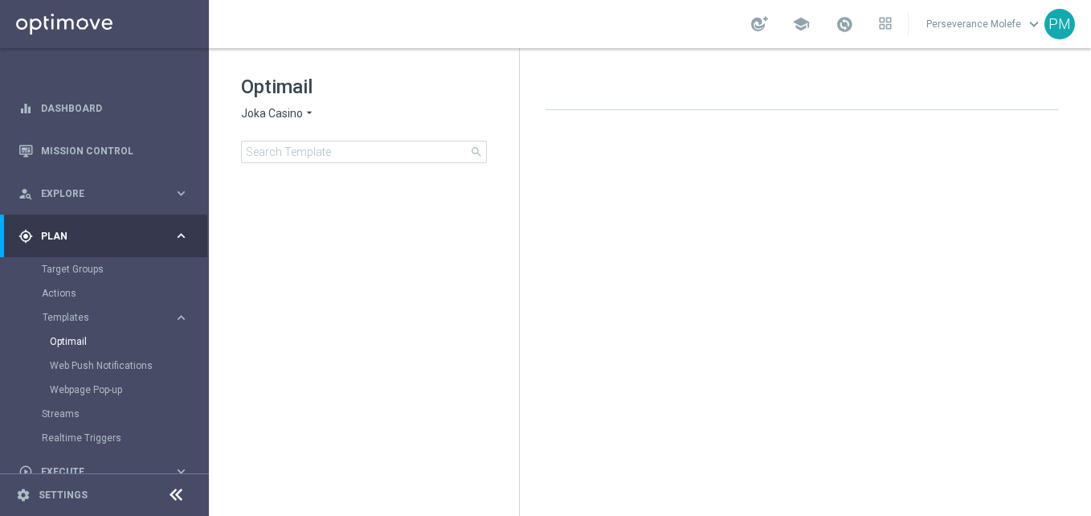
click at [170, 488] on icon at bounding box center [175, 494] width 19 height 19
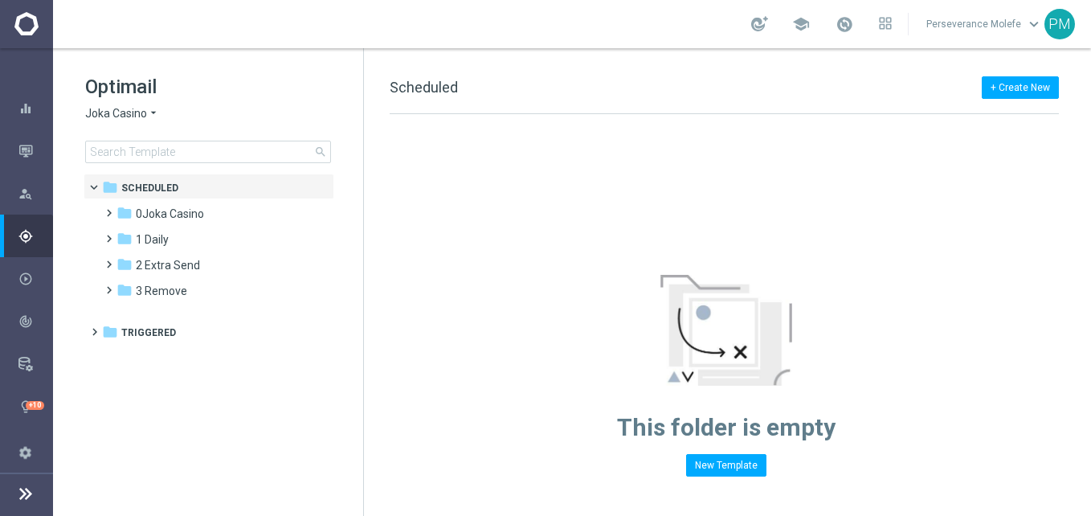
click at [137, 113] on span "Joka Casino" at bounding box center [116, 113] width 62 height 15
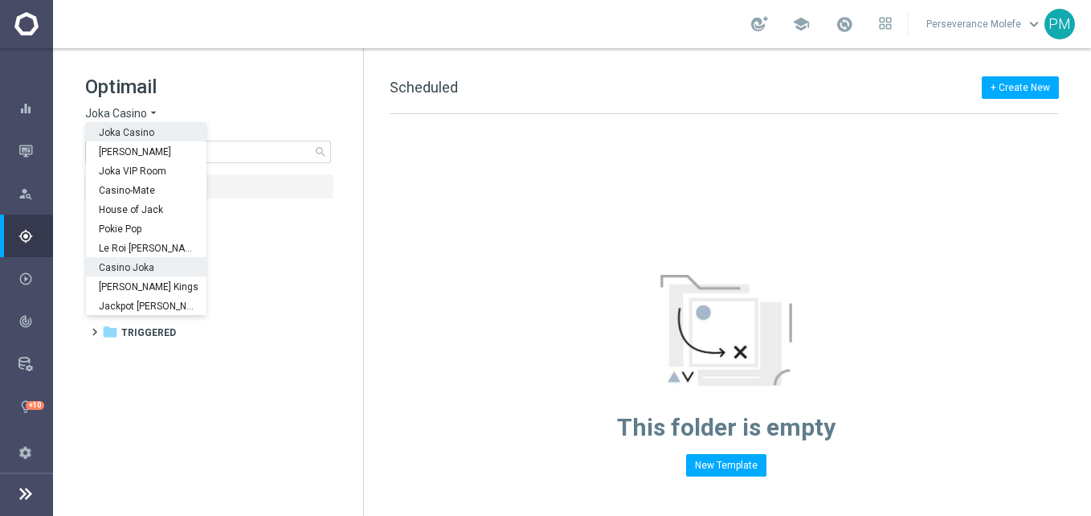
click at [153, 271] on div "Casino Joka" at bounding box center [146, 266] width 121 height 19
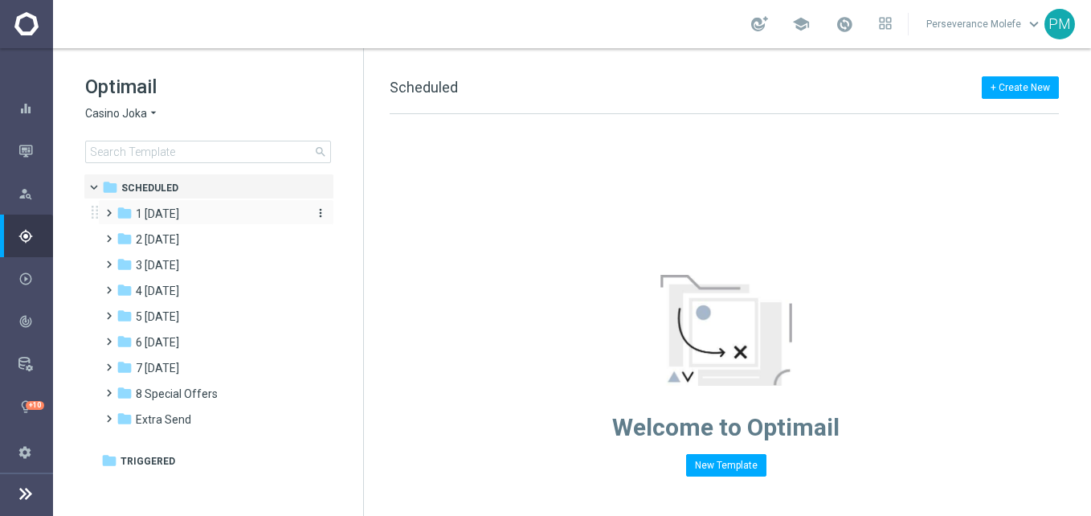
click at [179, 211] on span "1 Tuesday" at bounding box center [157, 213] width 43 height 14
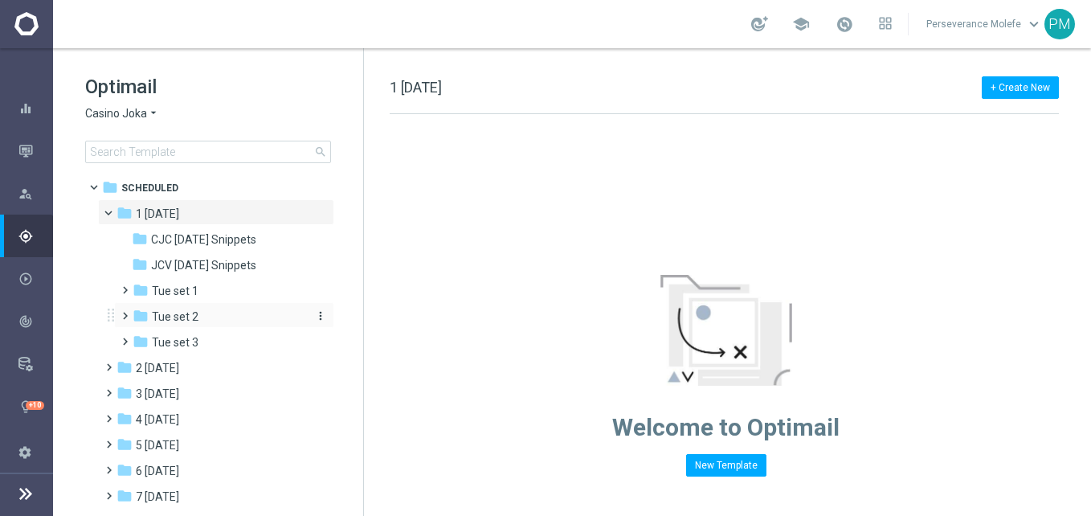
click at [208, 318] on div "folder Tue set 2" at bounding box center [218, 317] width 171 height 18
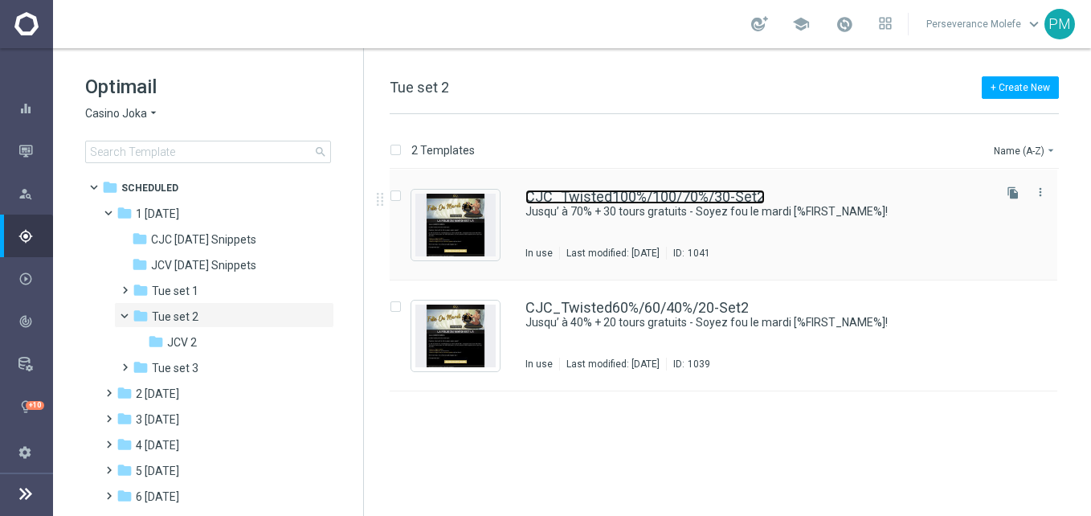
click at [677, 203] on link "CJC_Twisted100%/100/70%/30-Set2" at bounding box center [644, 197] width 239 height 14
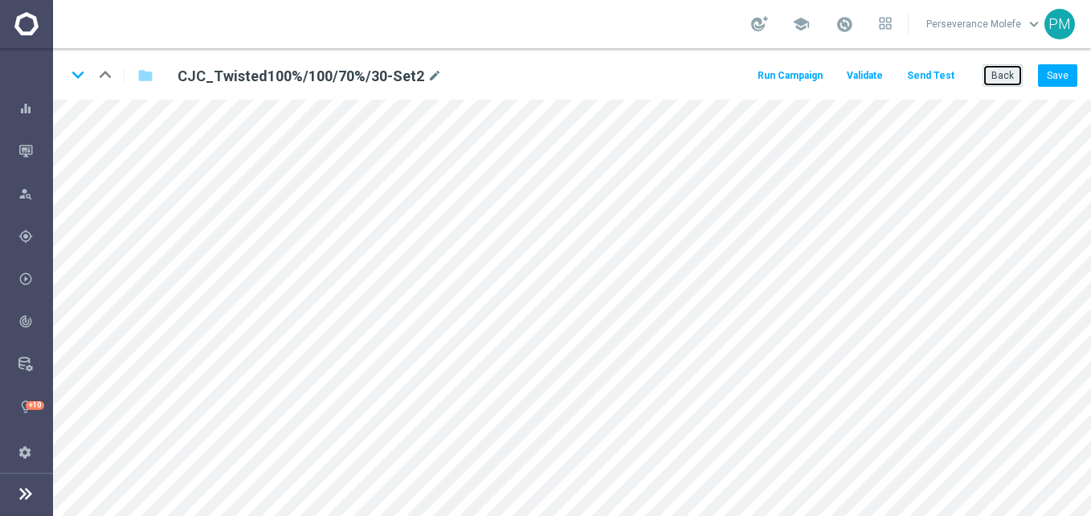
click at [1006, 86] on button "Back" at bounding box center [1003, 75] width 40 height 22
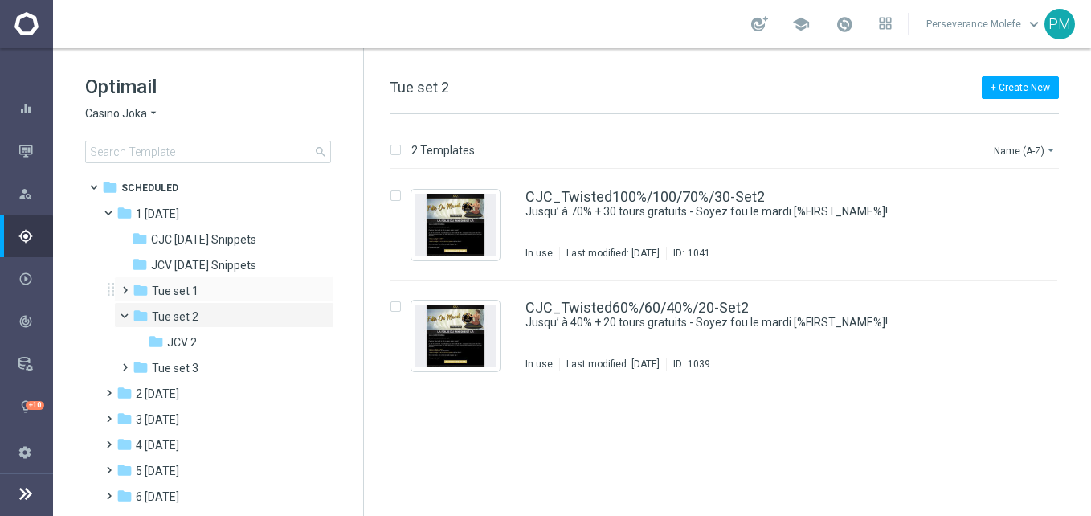
click at [125, 286] on span at bounding box center [121, 283] width 7 height 6
click at [129, 290] on span at bounding box center [132, 286] width 6 height 7
click at [112, 207] on span at bounding box center [115, 209] width 6 height 7
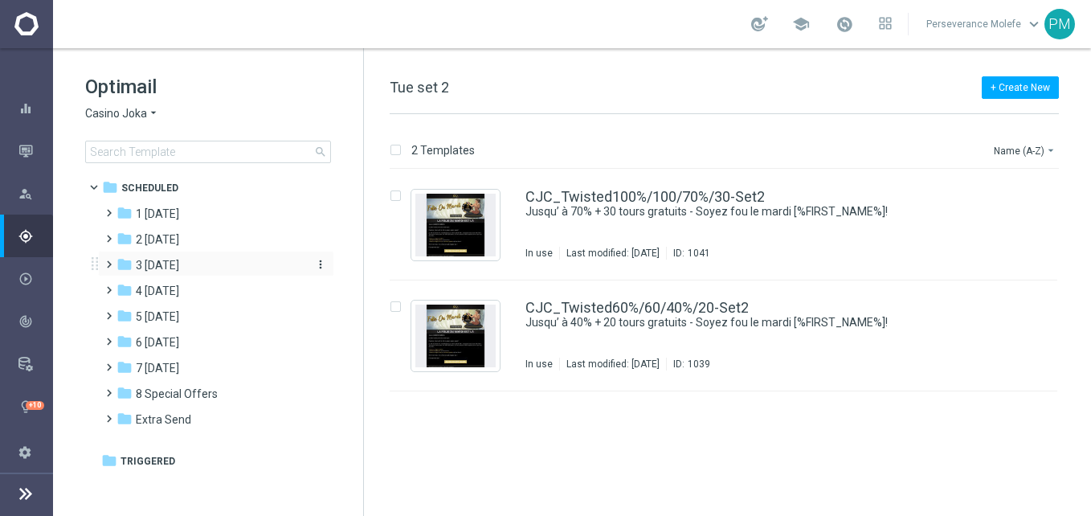
click at [162, 268] on span "3 Thursday" at bounding box center [157, 265] width 43 height 14
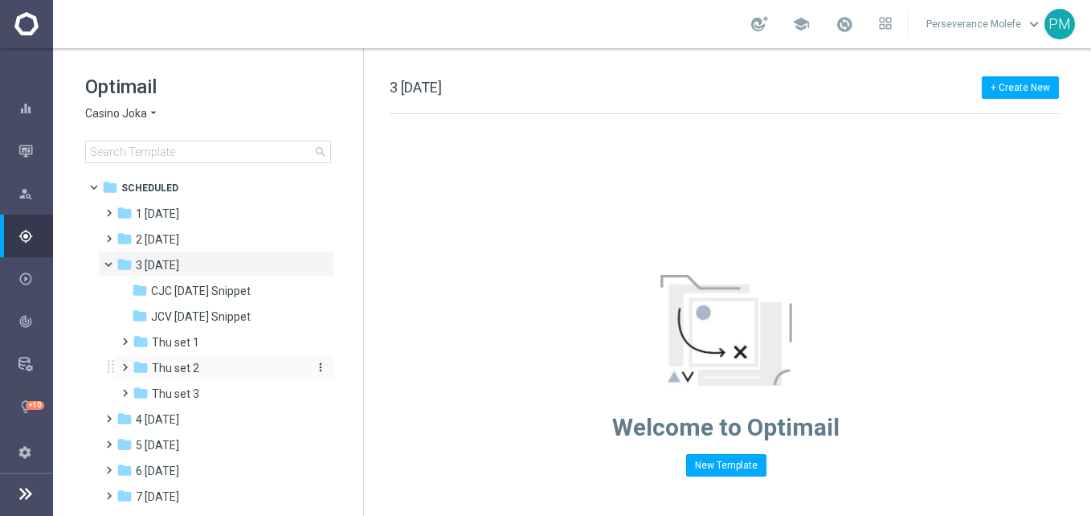
click at [206, 375] on div "folder Thu set 2" at bounding box center [218, 368] width 171 height 18
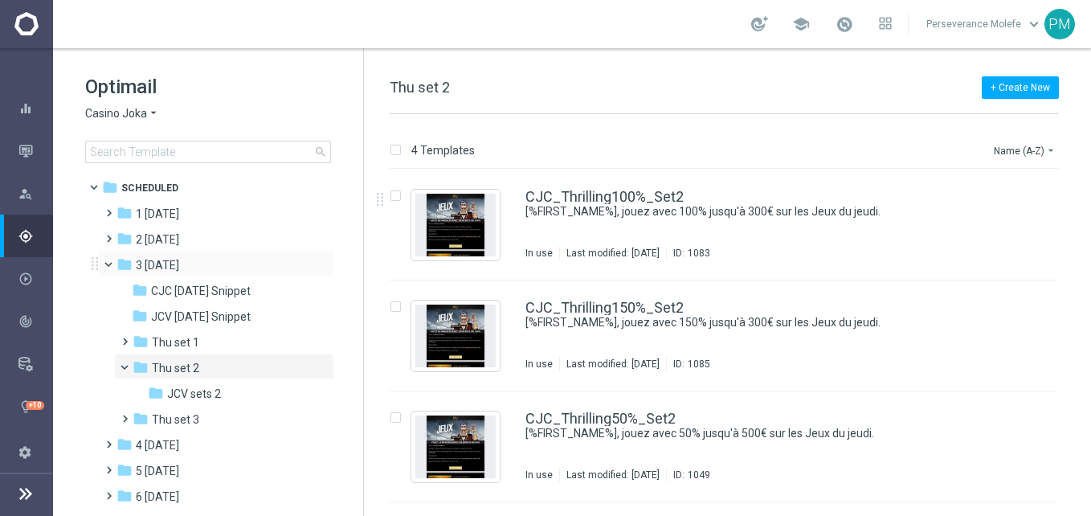
click at [112, 264] on span at bounding box center [115, 260] width 6 height 7
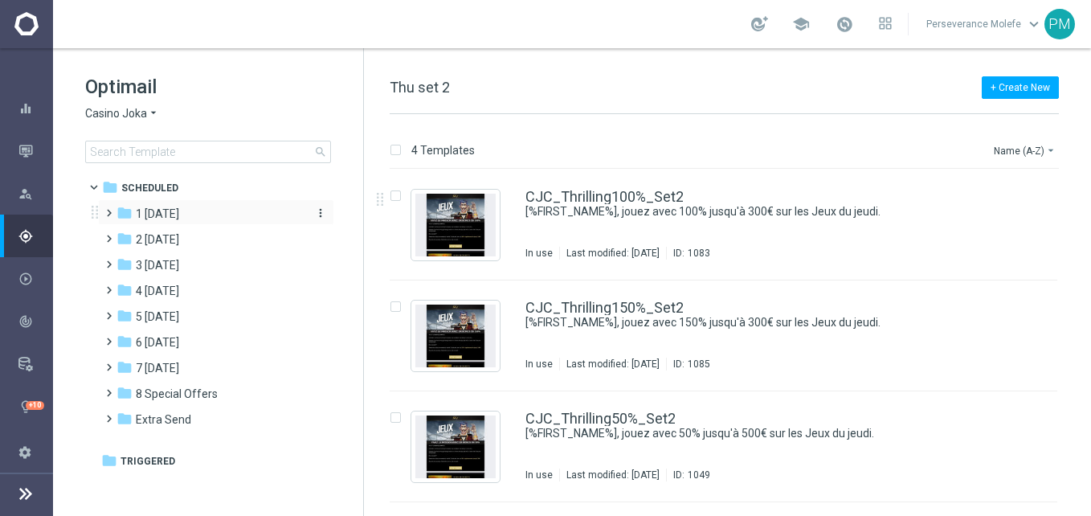
click at [179, 215] on span "1 Tuesday" at bounding box center [157, 213] width 43 height 14
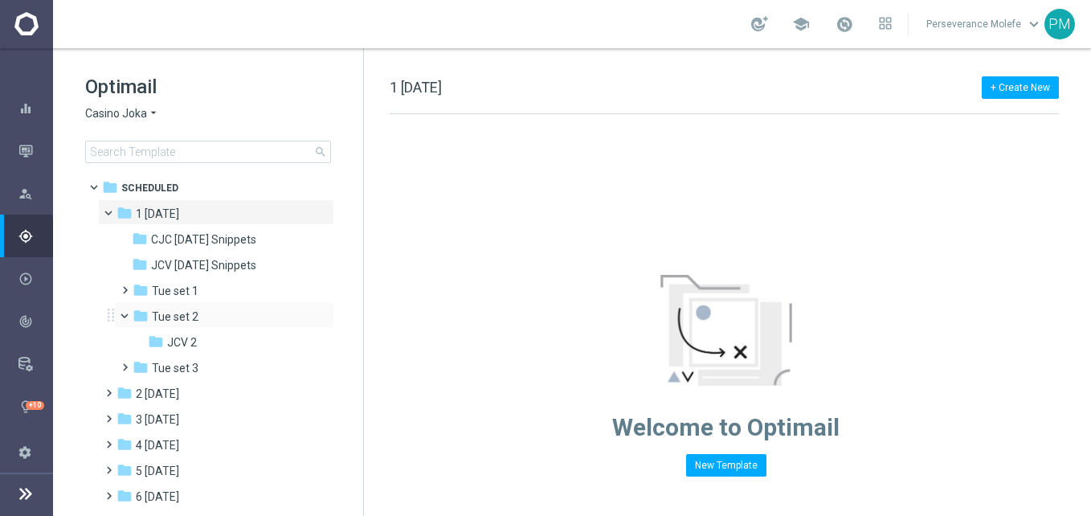
click at [129, 313] on span at bounding box center [132, 312] width 6 height 7
click at [178, 343] on span "Tue set 3" at bounding box center [175, 342] width 47 height 14
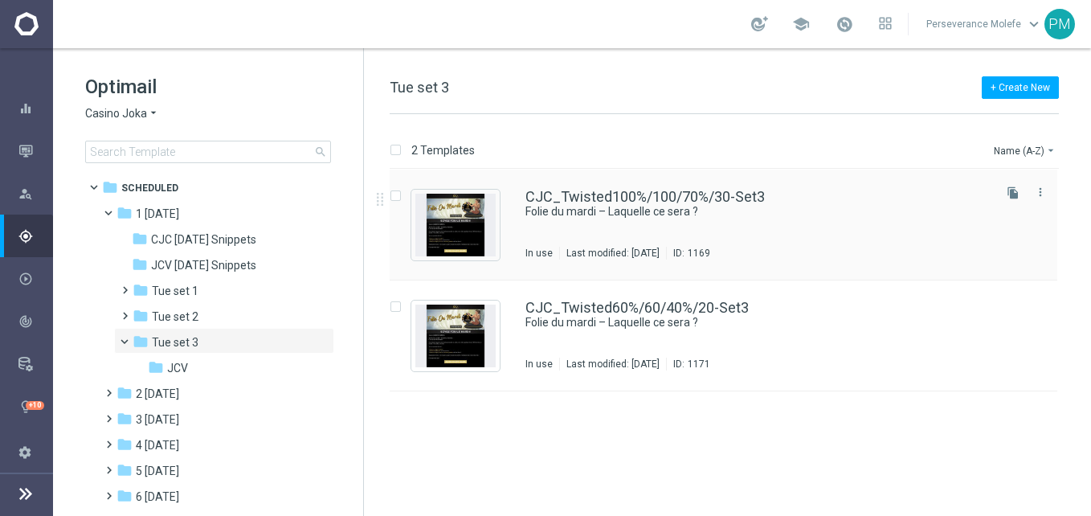
click at [626, 184] on div "CJC_Twisted100%/100/70%/30-Set3 Folie du mardi – Laquelle ce sera ? In use Last…" at bounding box center [724, 225] width 668 height 111
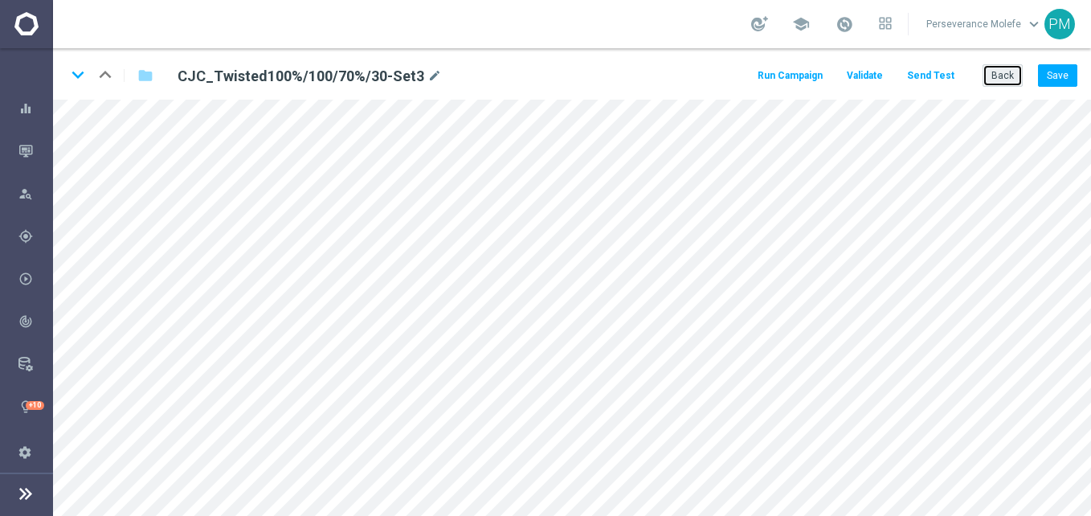
click at [1021, 75] on button "Back" at bounding box center [1003, 75] width 40 height 22
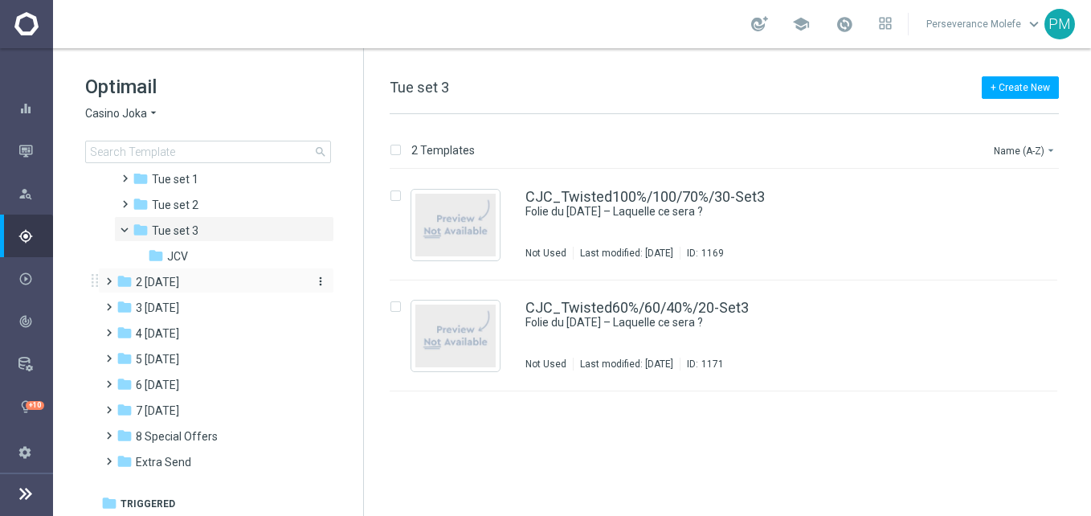
scroll to position [114, 0]
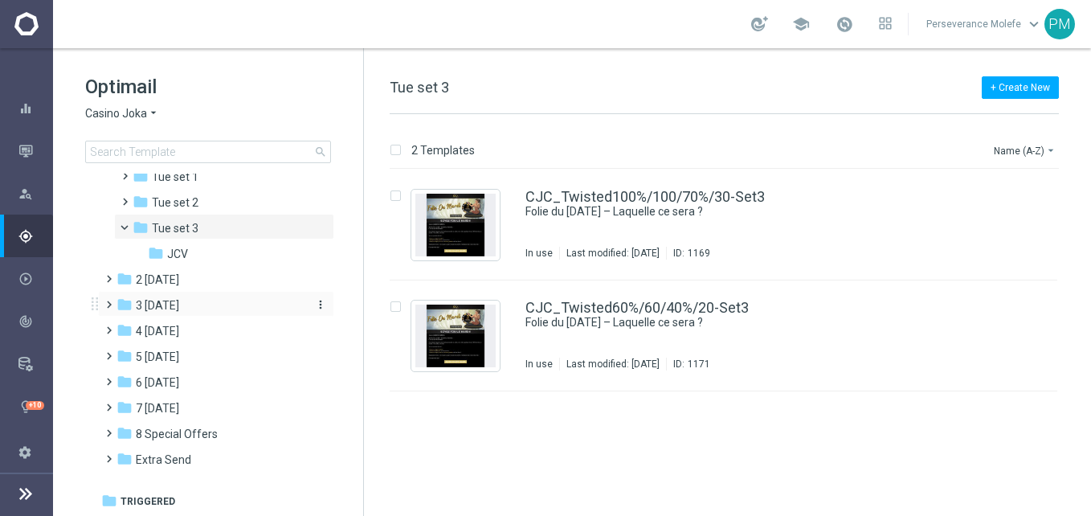
click at [179, 307] on span "3 [DATE]" at bounding box center [157, 305] width 43 height 14
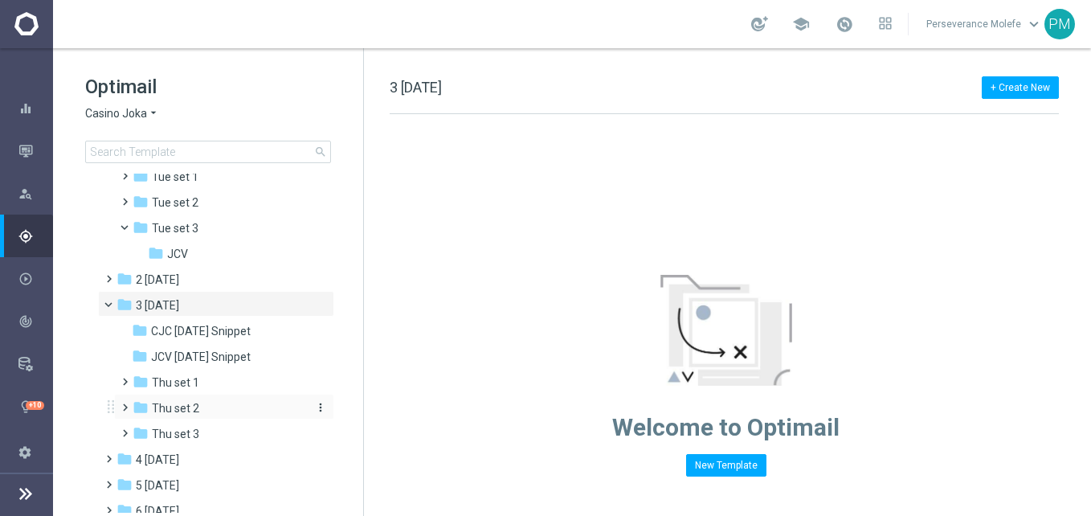
click at [205, 404] on div "folder Thu set 2" at bounding box center [218, 408] width 171 height 18
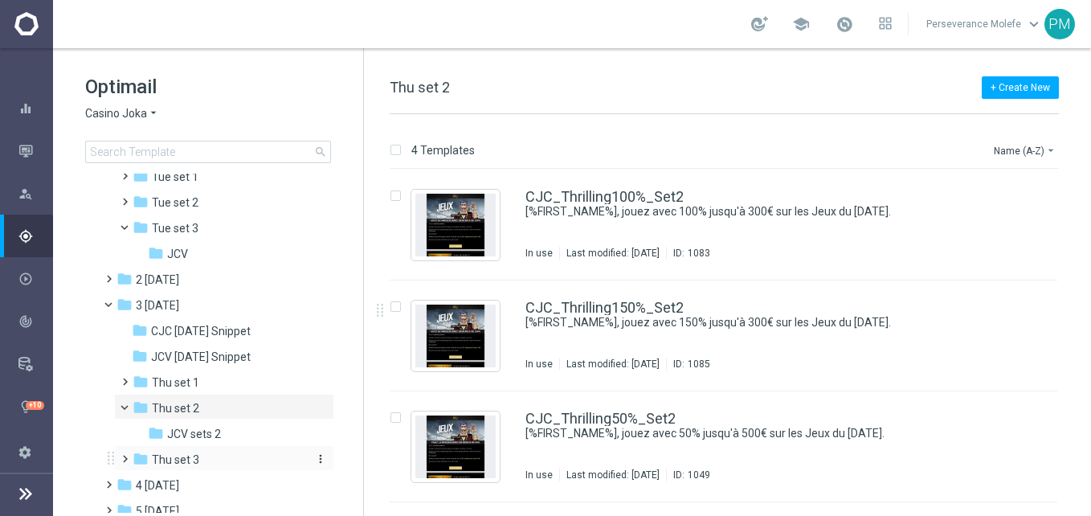
click at [198, 463] on span "Thu set 3" at bounding box center [175, 459] width 47 height 14
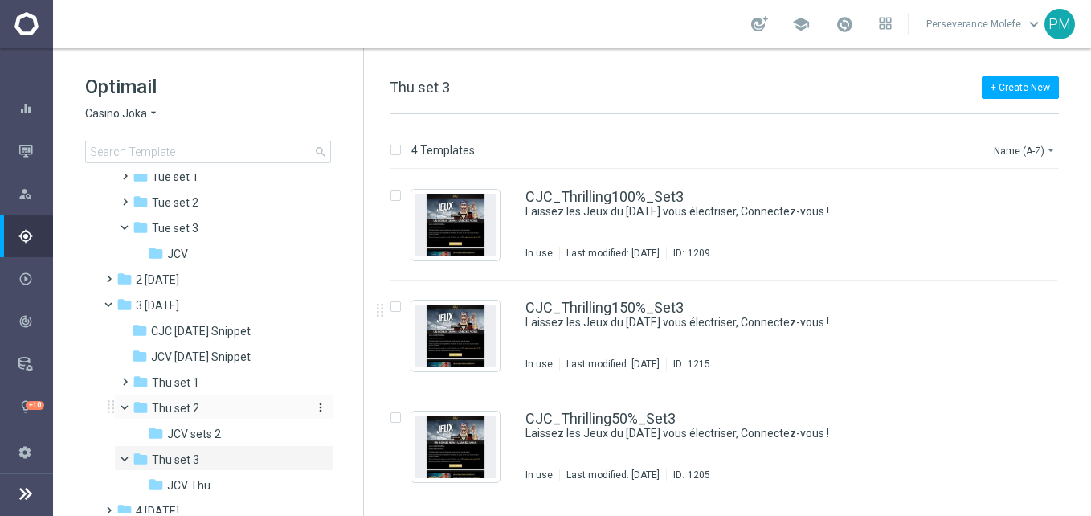
click at [190, 414] on span "Thu set 2" at bounding box center [175, 408] width 47 height 14
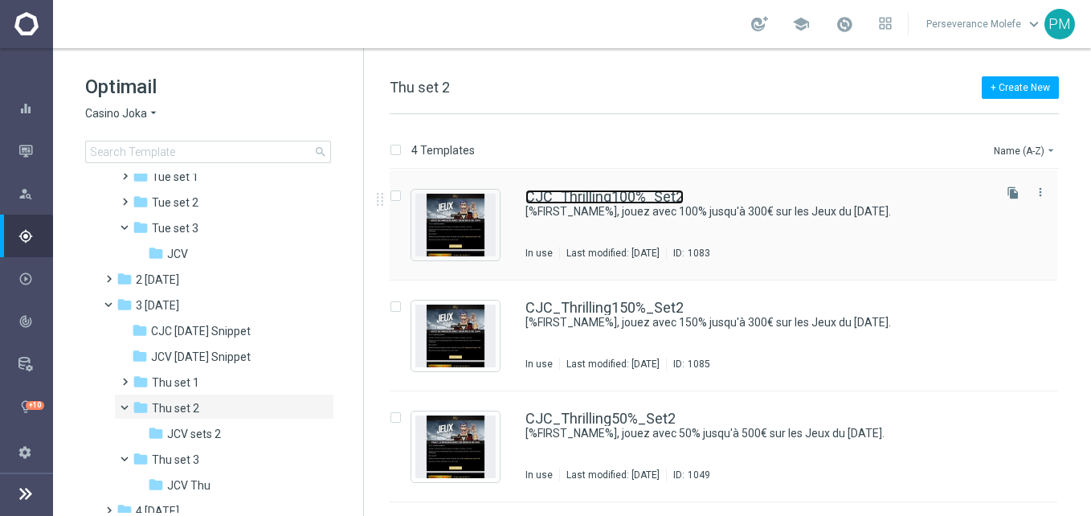
click at [619, 194] on link "CJC_Thrilling100%_Set2" at bounding box center [604, 197] width 158 height 14
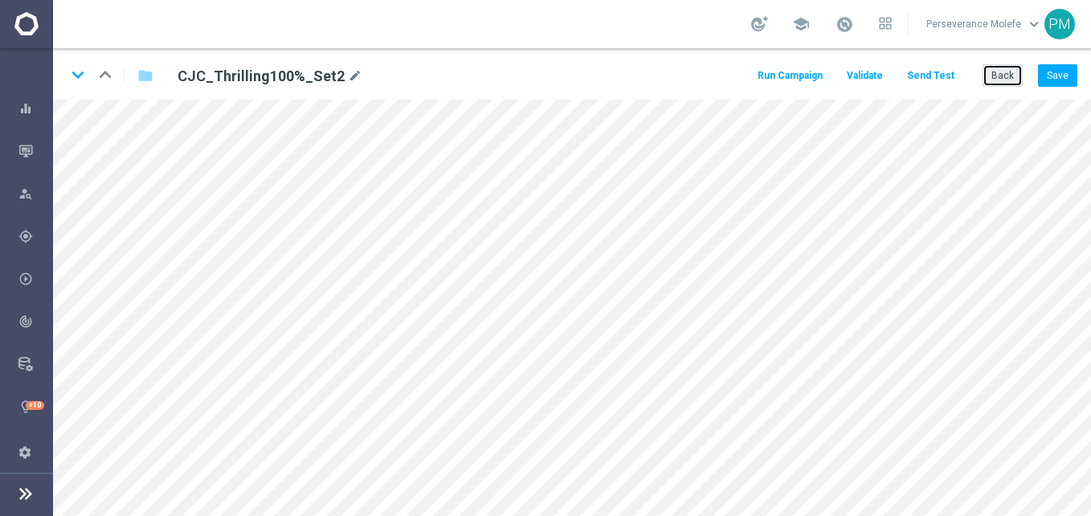
click at [994, 71] on button "Back" at bounding box center [1003, 75] width 40 height 22
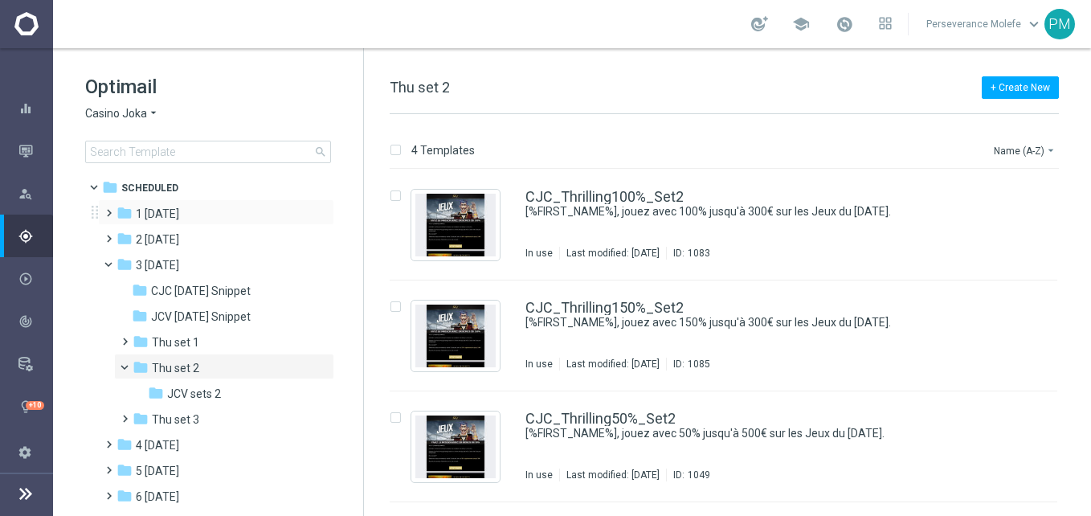
click at [109, 209] on span at bounding box center [105, 205] width 7 height 6
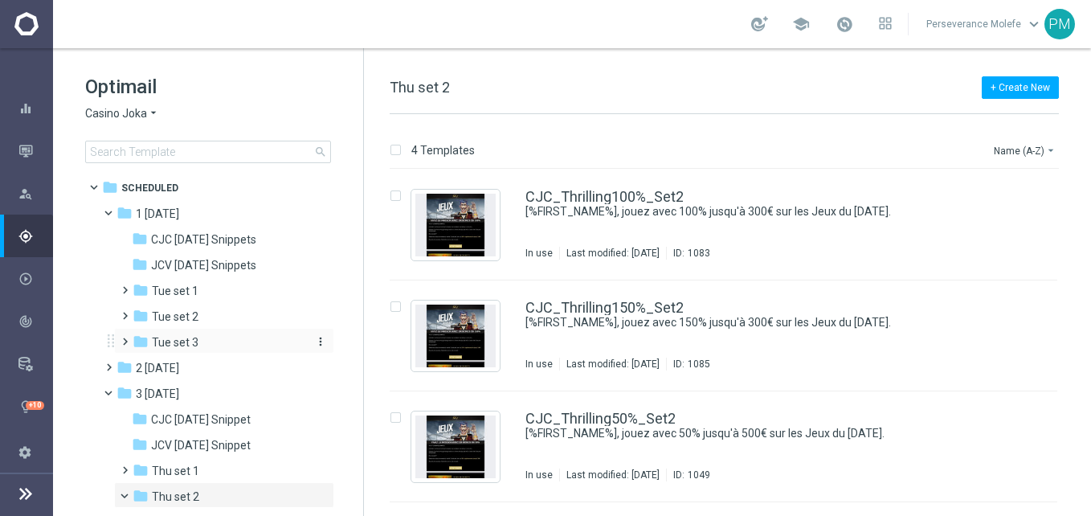
click at [214, 343] on div "folder Tue set 3" at bounding box center [218, 342] width 171 height 18
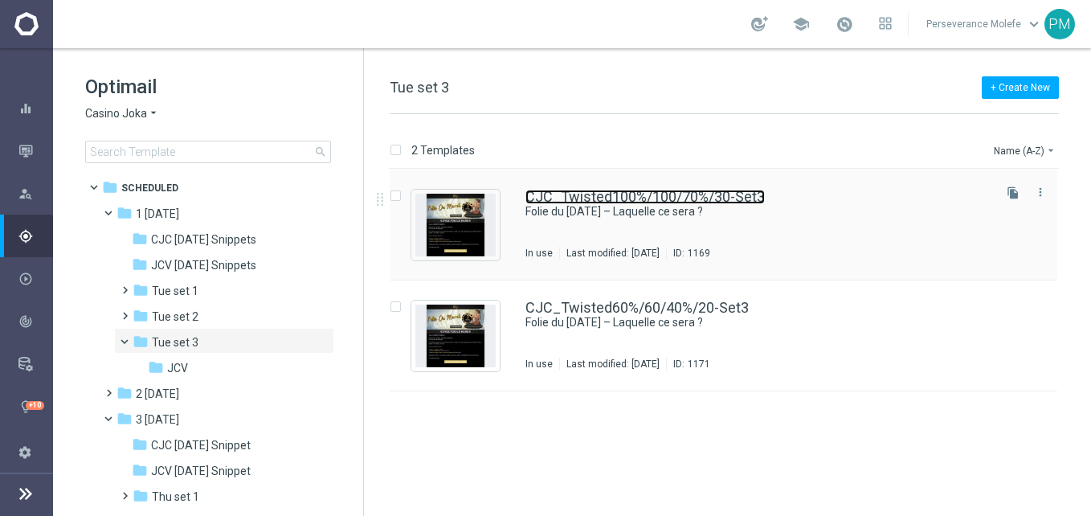
click at [631, 192] on link "CJC_Twisted100%/100/70%/30-Set3" at bounding box center [644, 197] width 239 height 14
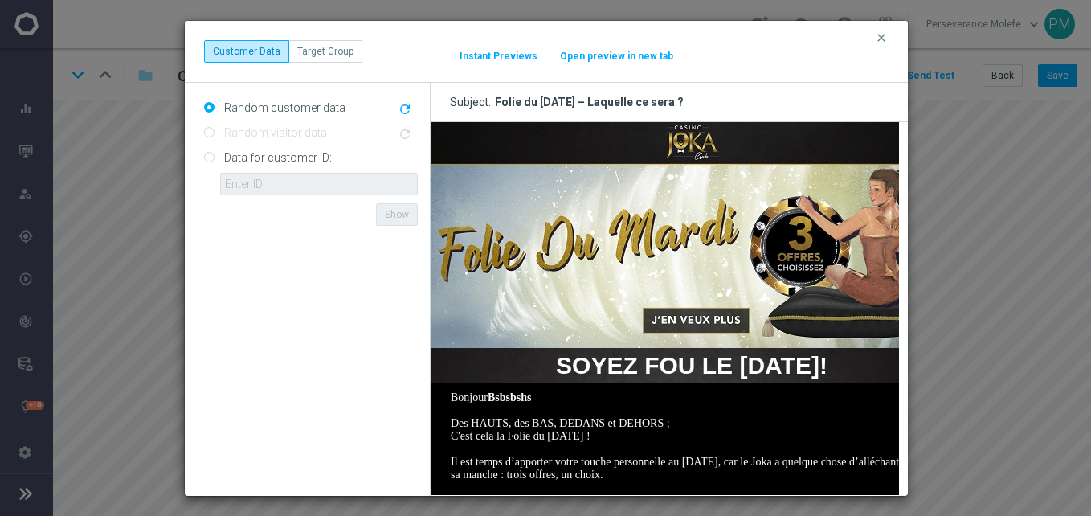
click at [592, 54] on button "Open preview in new tab" at bounding box center [616, 56] width 115 height 13
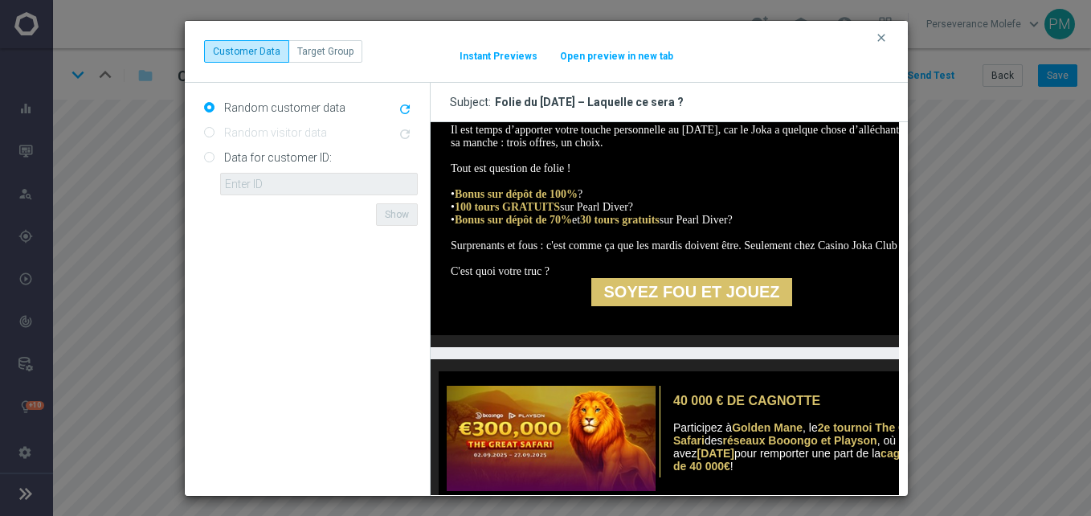
scroll to position [402, 0]
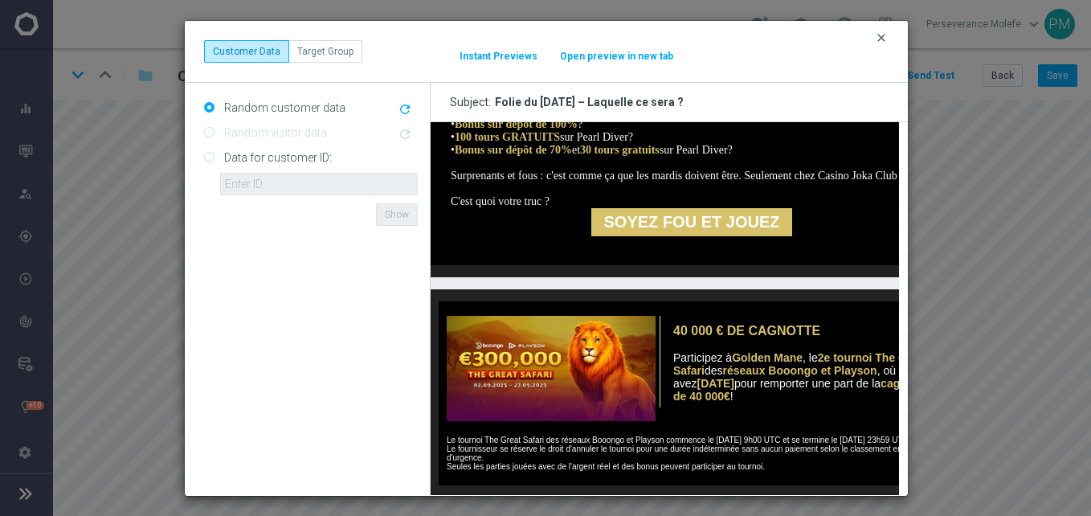
click at [875, 39] on icon "clear" at bounding box center [881, 37] width 13 height 13
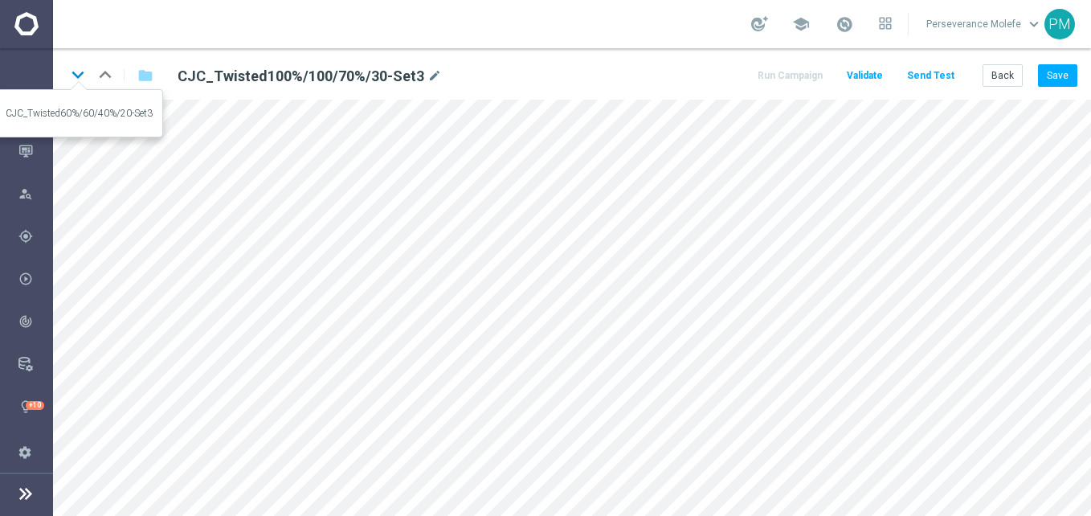
click at [76, 83] on icon "keyboard_arrow_down" at bounding box center [78, 75] width 24 height 24
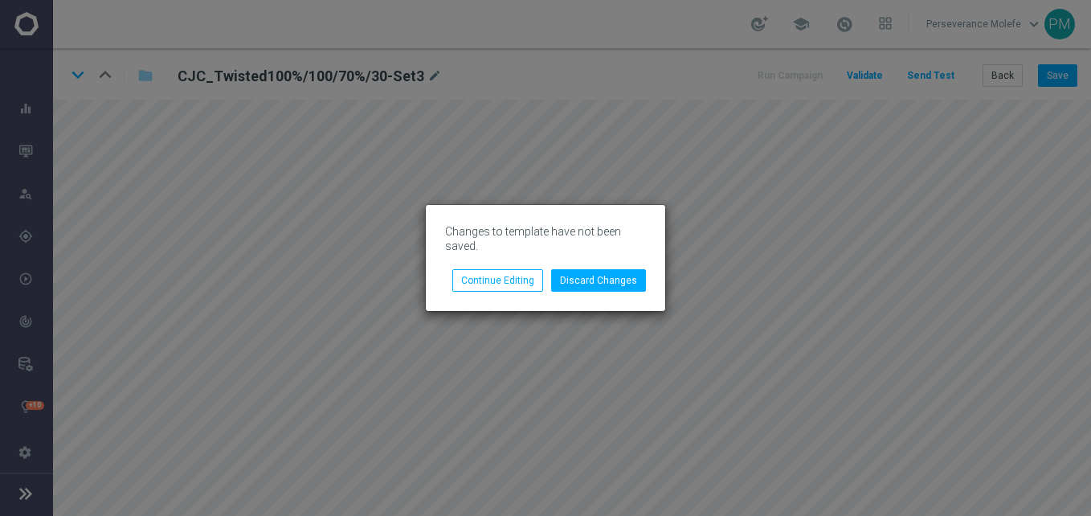
click at [1063, 72] on div "Changes to template have not been saved. Discard Changes Continue Editing" at bounding box center [545, 258] width 1091 height 516
click at [540, 275] on button "Continue Editing" at bounding box center [497, 280] width 91 height 22
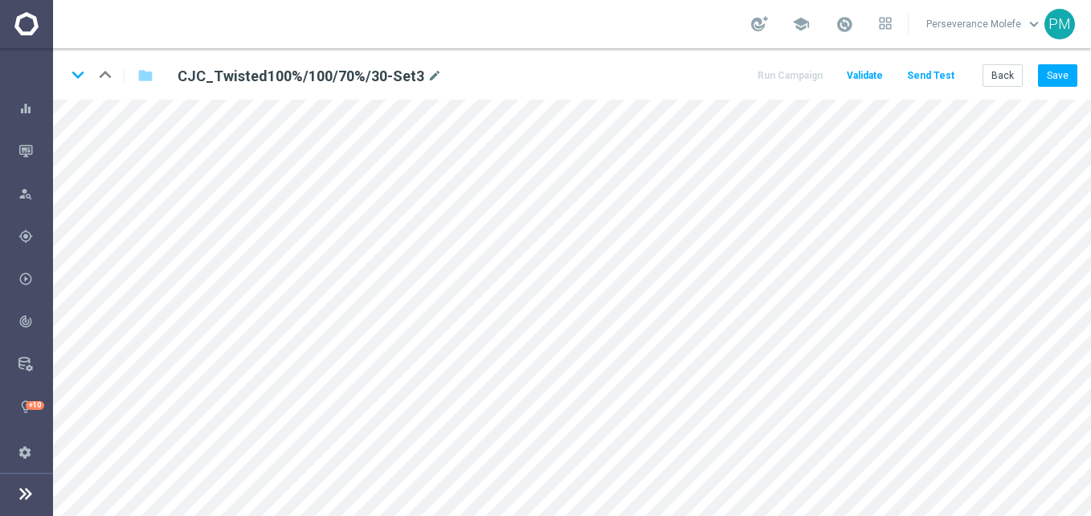
click at [1048, 63] on div "keyboard_arrow_down keyboard_arrow_up folder CJC_Twisted100%/100/70%/30-Set3 mo…" at bounding box center [572, 73] width 1038 height 51
click at [1055, 70] on button "Save" at bounding box center [1057, 75] width 39 height 22
click at [81, 82] on icon "keyboard_arrow_down" at bounding box center [78, 75] width 24 height 24
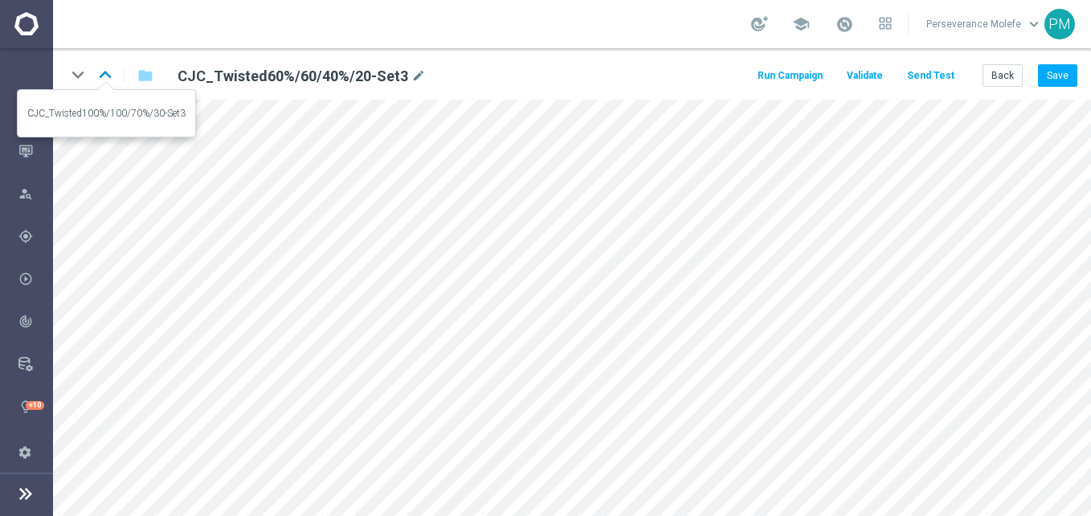
click at [98, 67] on icon "keyboard_arrow_up" at bounding box center [105, 75] width 24 height 24
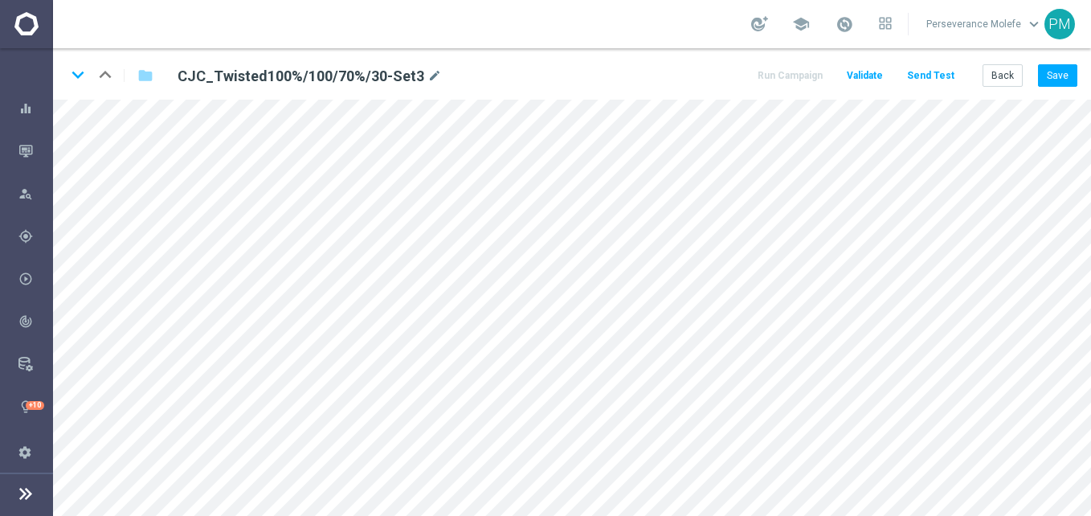
click at [1077, 82] on div "keyboard_arrow_down keyboard_arrow_up folder CJC_Twisted100%/100/70%/30-Set3 mo…" at bounding box center [572, 73] width 1038 height 51
click at [1065, 79] on button "Save" at bounding box center [1057, 75] width 39 height 22
click at [1009, 72] on button "Back" at bounding box center [1003, 75] width 40 height 22
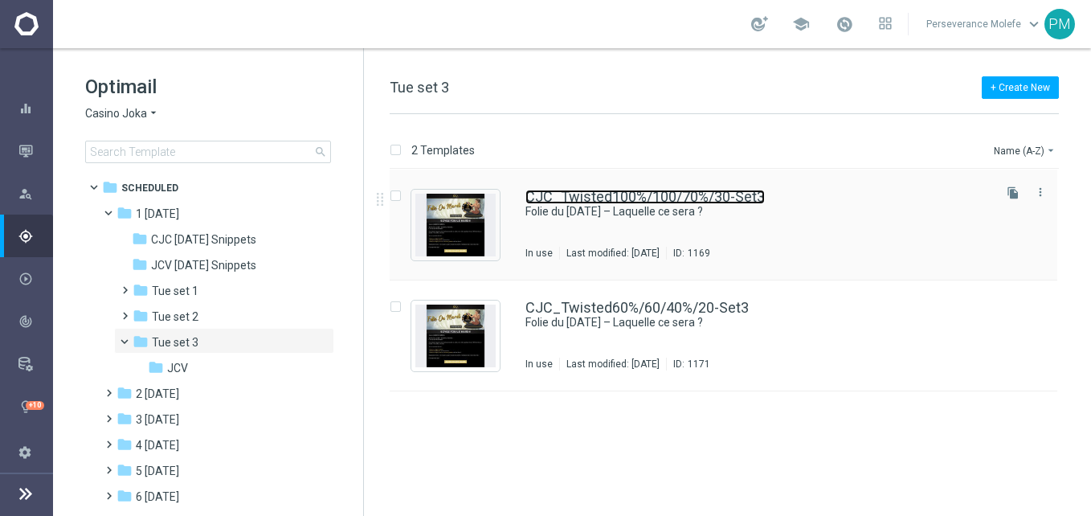
click at [627, 196] on link "CJC_Twisted100%/100/70%/30-Set3" at bounding box center [644, 197] width 239 height 14
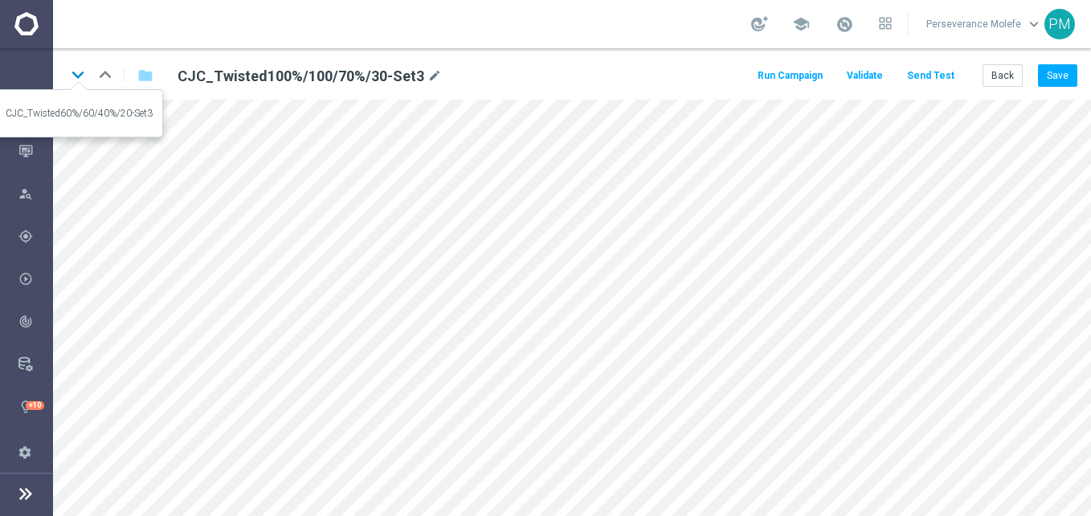
click at [80, 80] on icon "keyboard_arrow_down" at bounding box center [78, 75] width 24 height 24
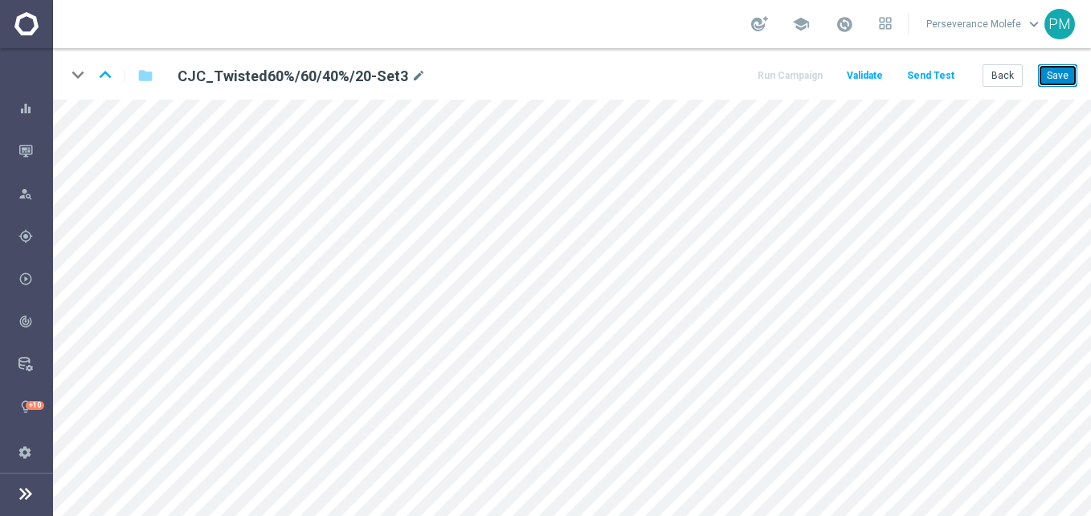
click at [1067, 64] on button "Save" at bounding box center [1057, 75] width 39 height 22
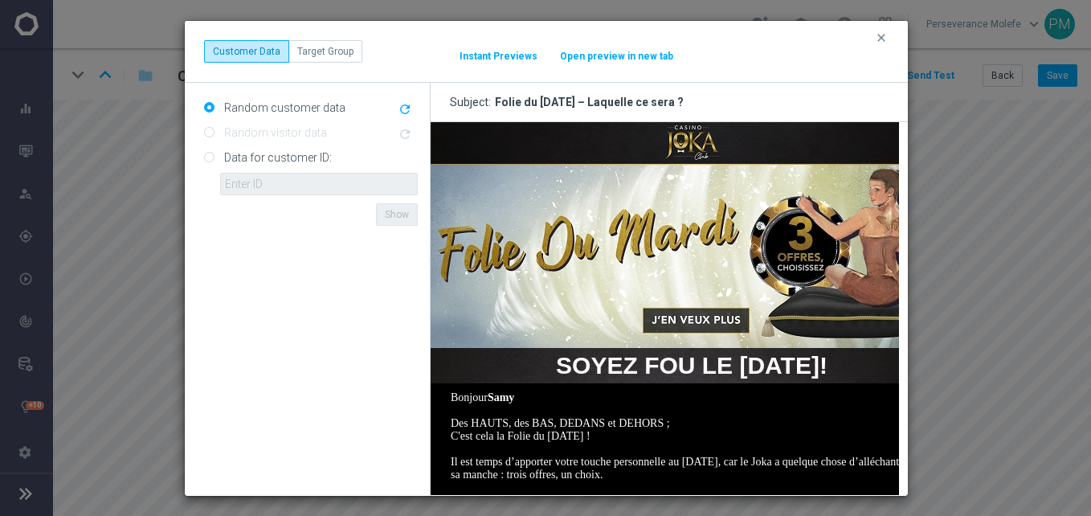
click at [607, 60] on button "Open preview in new tab" at bounding box center [616, 56] width 115 height 13
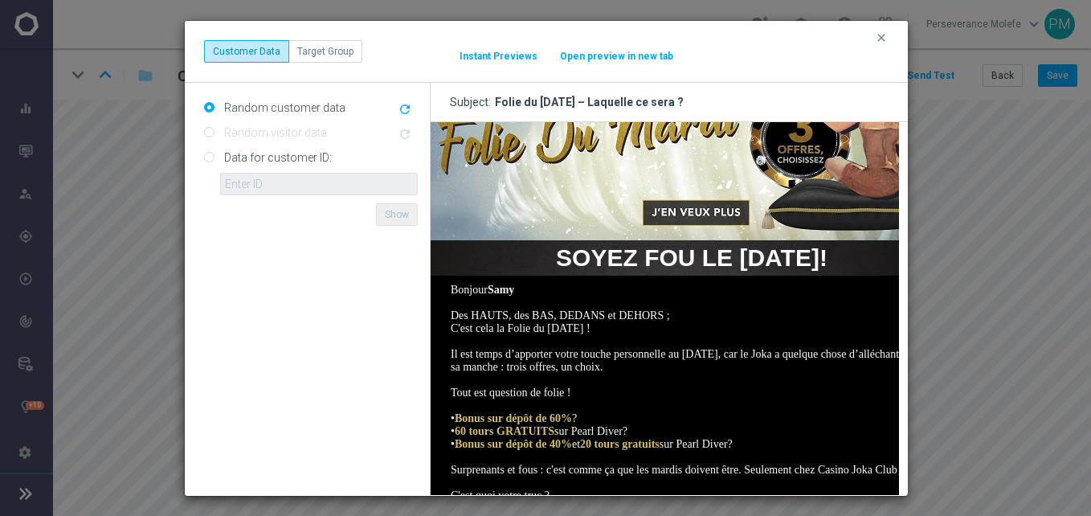
scroll to position [161, 0]
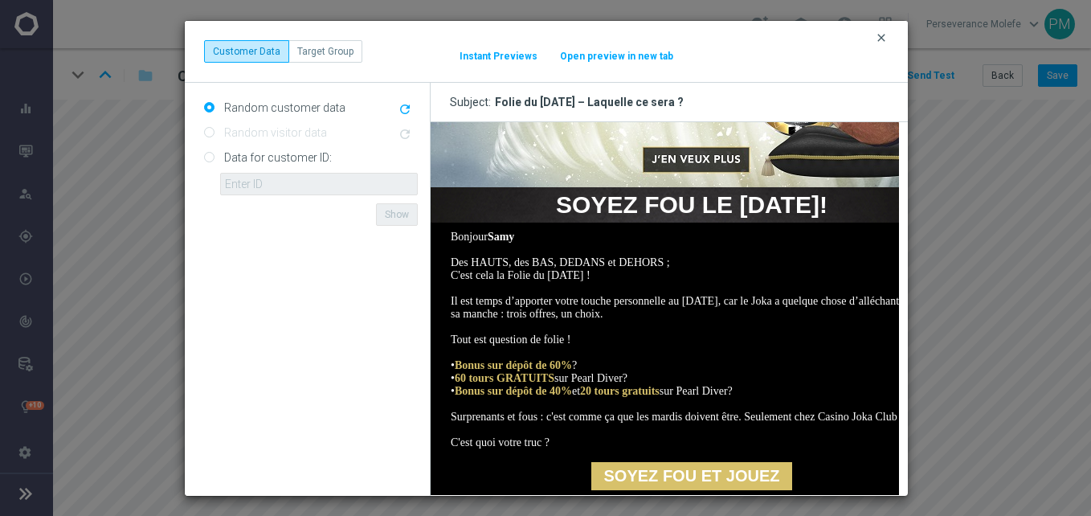
click at [880, 42] on icon "clear" at bounding box center [881, 37] width 13 height 13
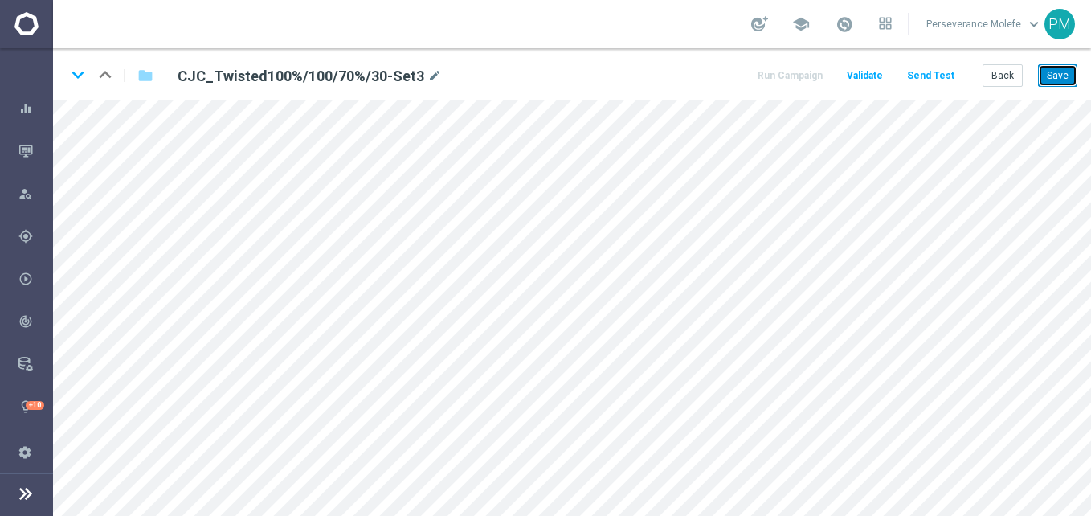
click at [1054, 74] on button "Save" at bounding box center [1057, 75] width 39 height 22
